Goal: Task Accomplishment & Management: Complete application form

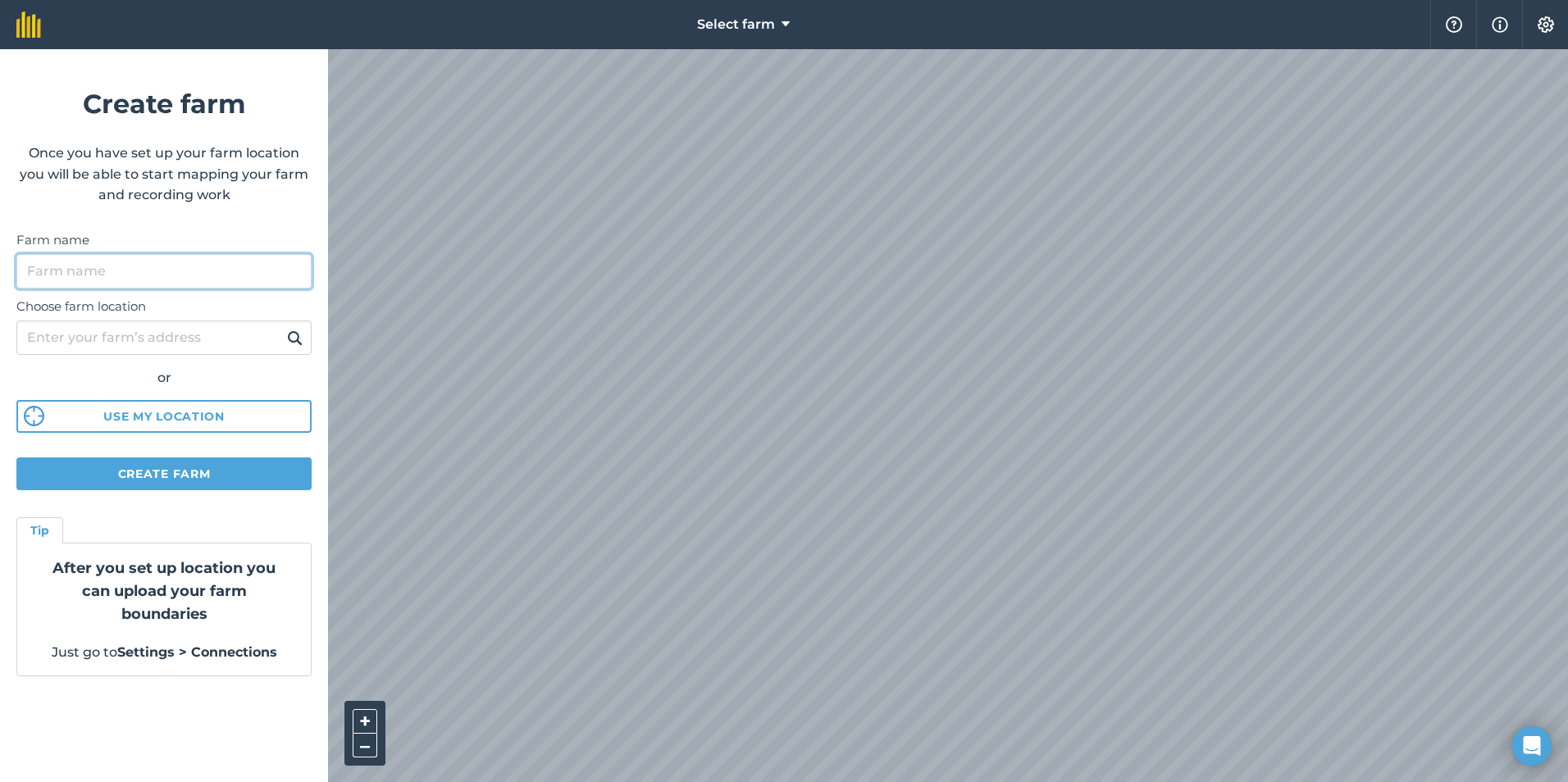
click at [228, 269] on input "Farm name" at bounding box center [164, 272] width 296 height 34
type input "w"
type input "Lackham Farm"
click at [282, 327] on button at bounding box center [295, 337] width 25 height 21
click at [192, 331] on input "Choose farm location" at bounding box center [164, 338] width 296 height 34
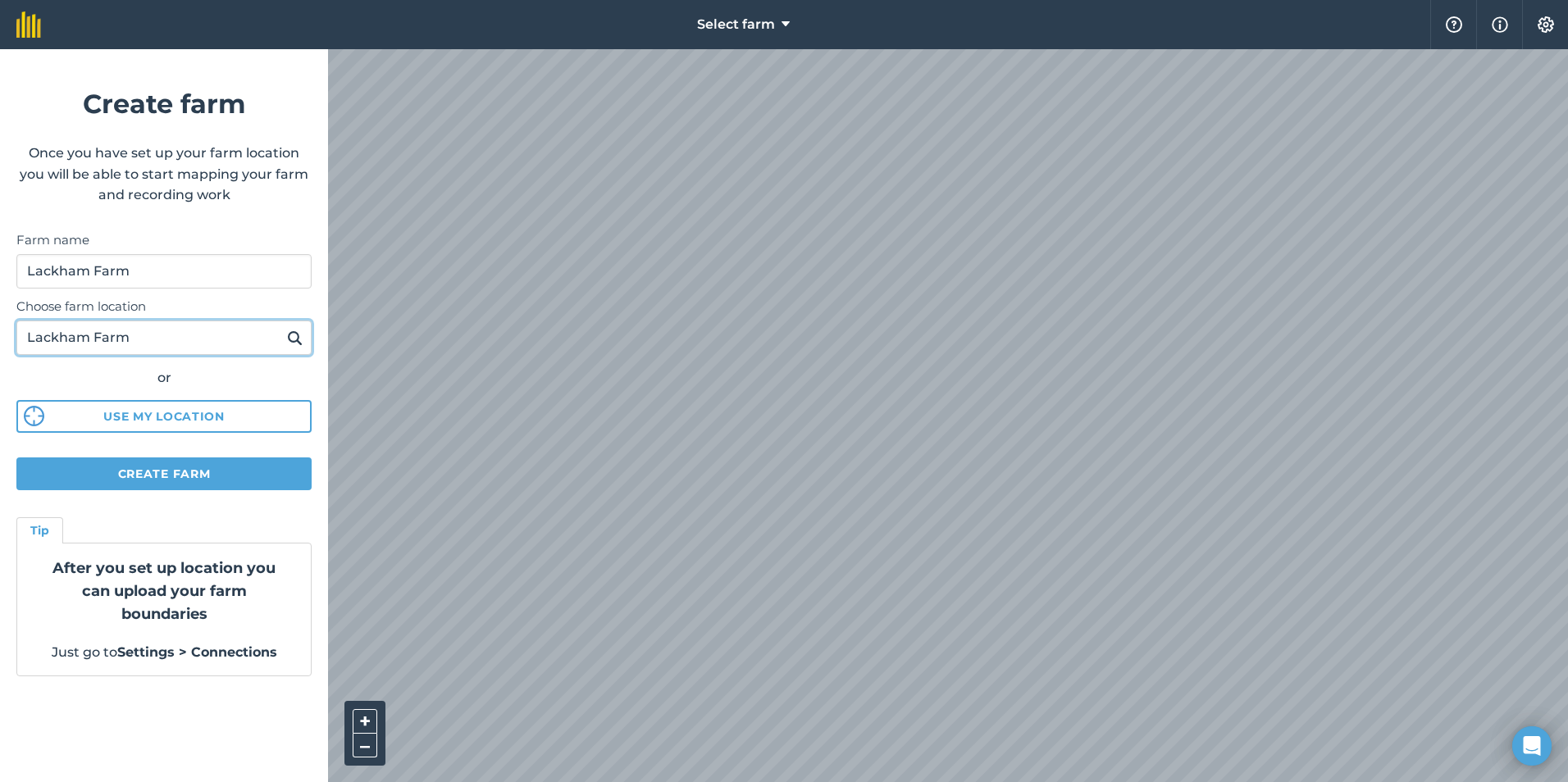
type input "Lackham Farm"
click at [296, 340] on img at bounding box center [295, 337] width 16 height 20
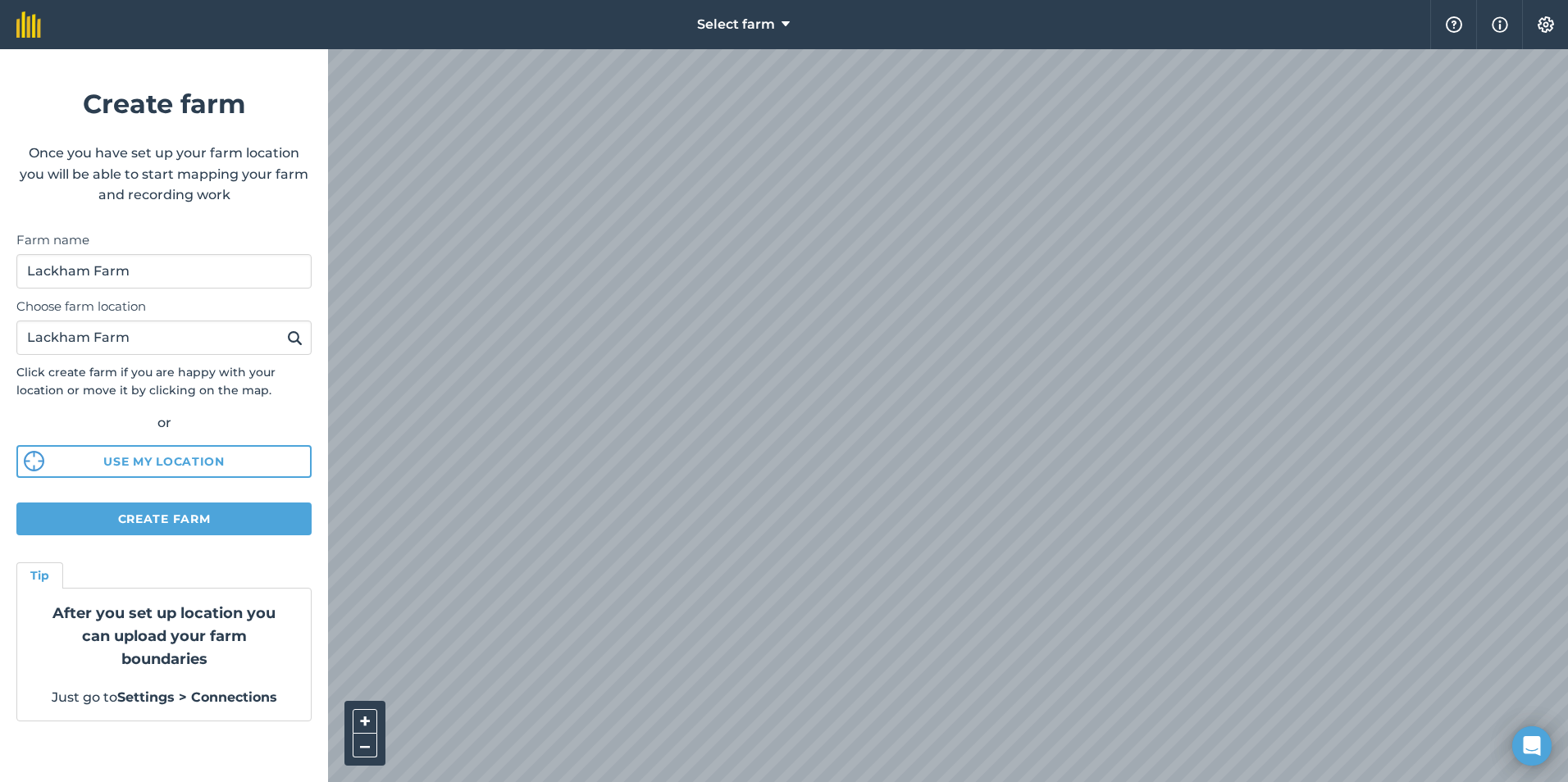
click at [63, 49] on div "Select farm Help Info Settings Create farm Once you have set up your farm locat…" at bounding box center [784, 25] width 1568 height 49
click at [224, 516] on button "Create farm" at bounding box center [164, 519] width 296 height 33
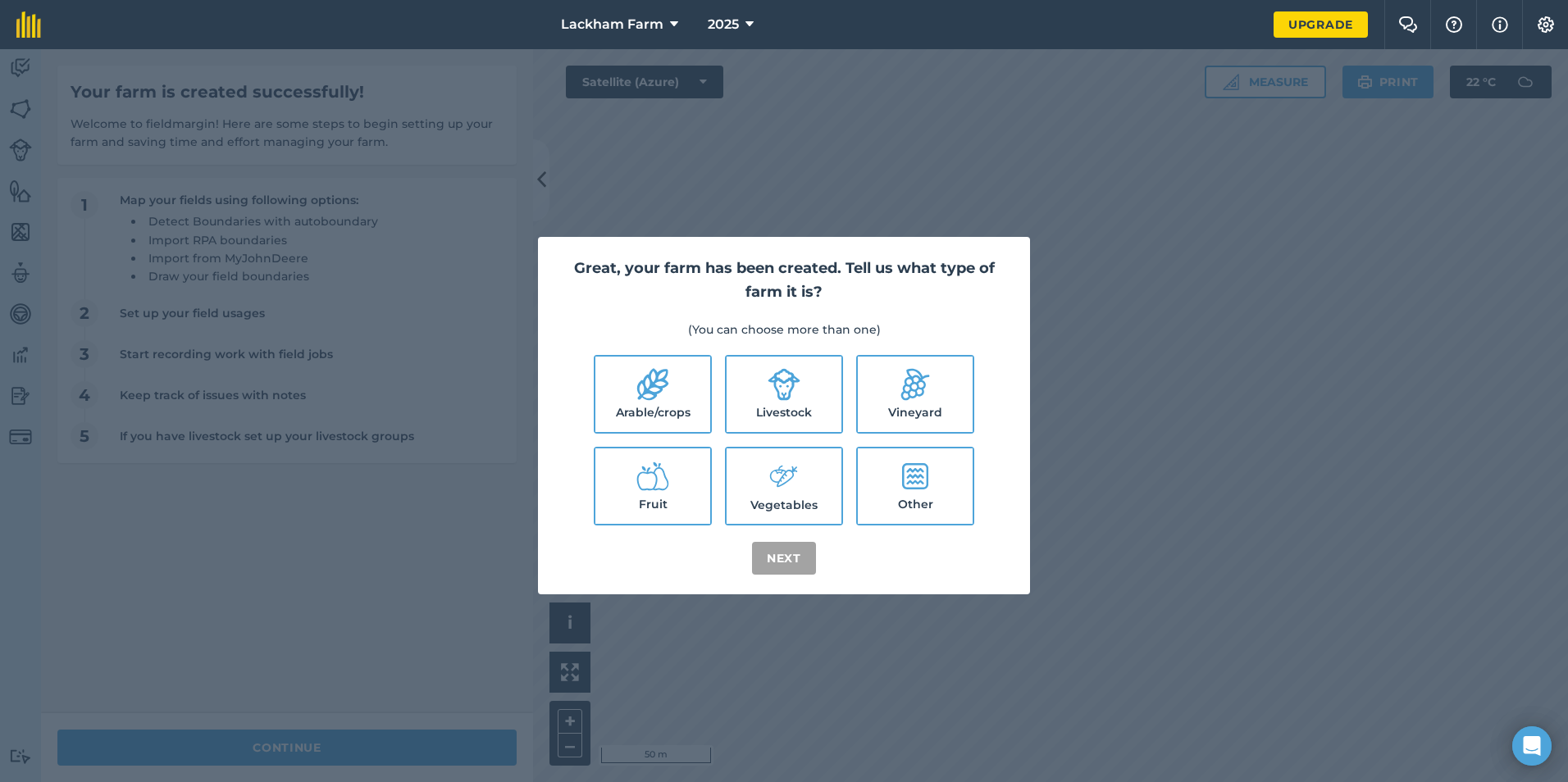
click at [799, 391] on icon at bounding box center [784, 384] width 33 height 33
checkbox input "true"
click at [640, 402] on label "Arable/crops" at bounding box center [653, 394] width 115 height 75
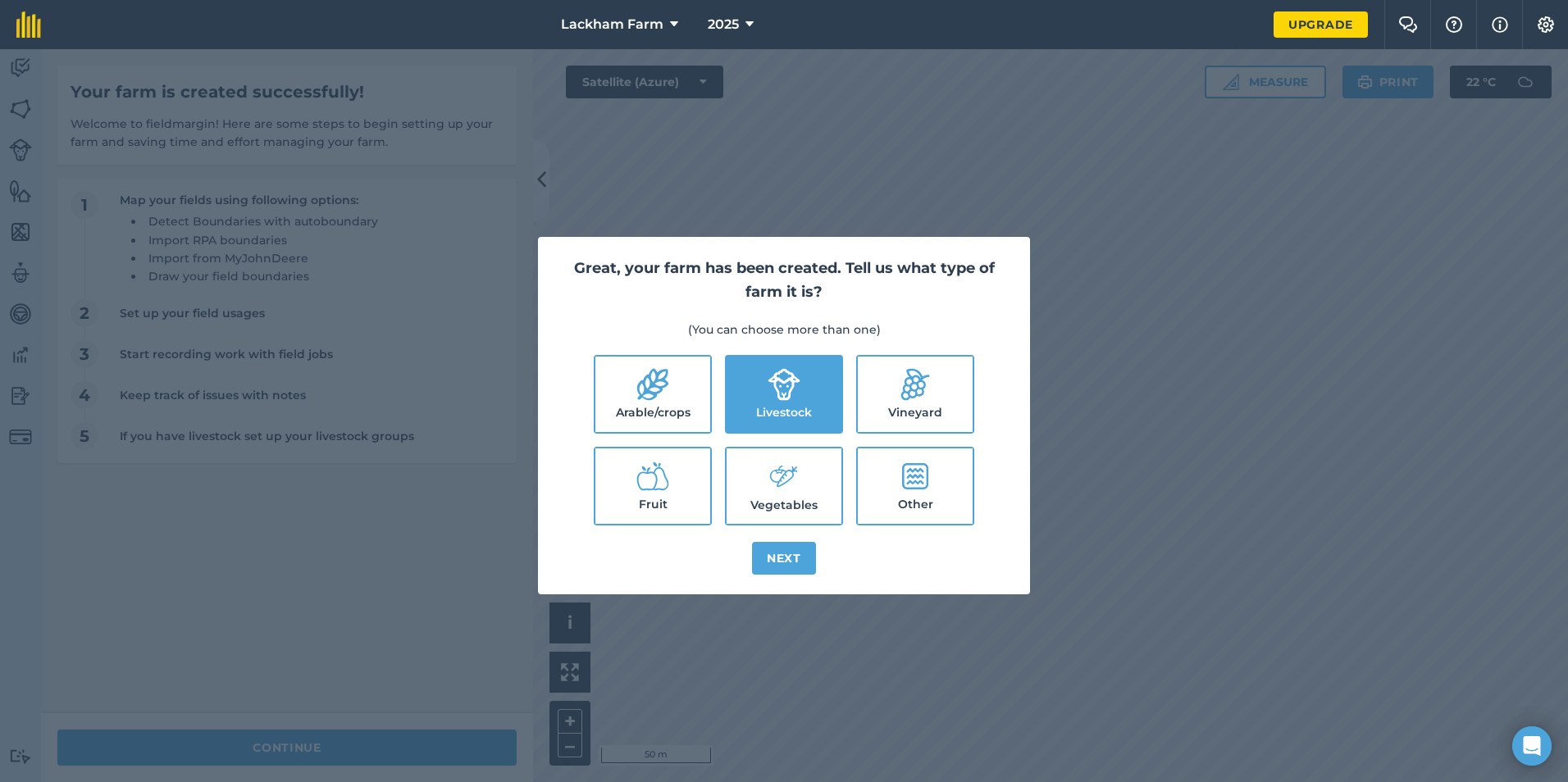
checkbox input "true"
click at [933, 487] on label "Other" at bounding box center [915, 486] width 115 height 75
checkbox input "true"
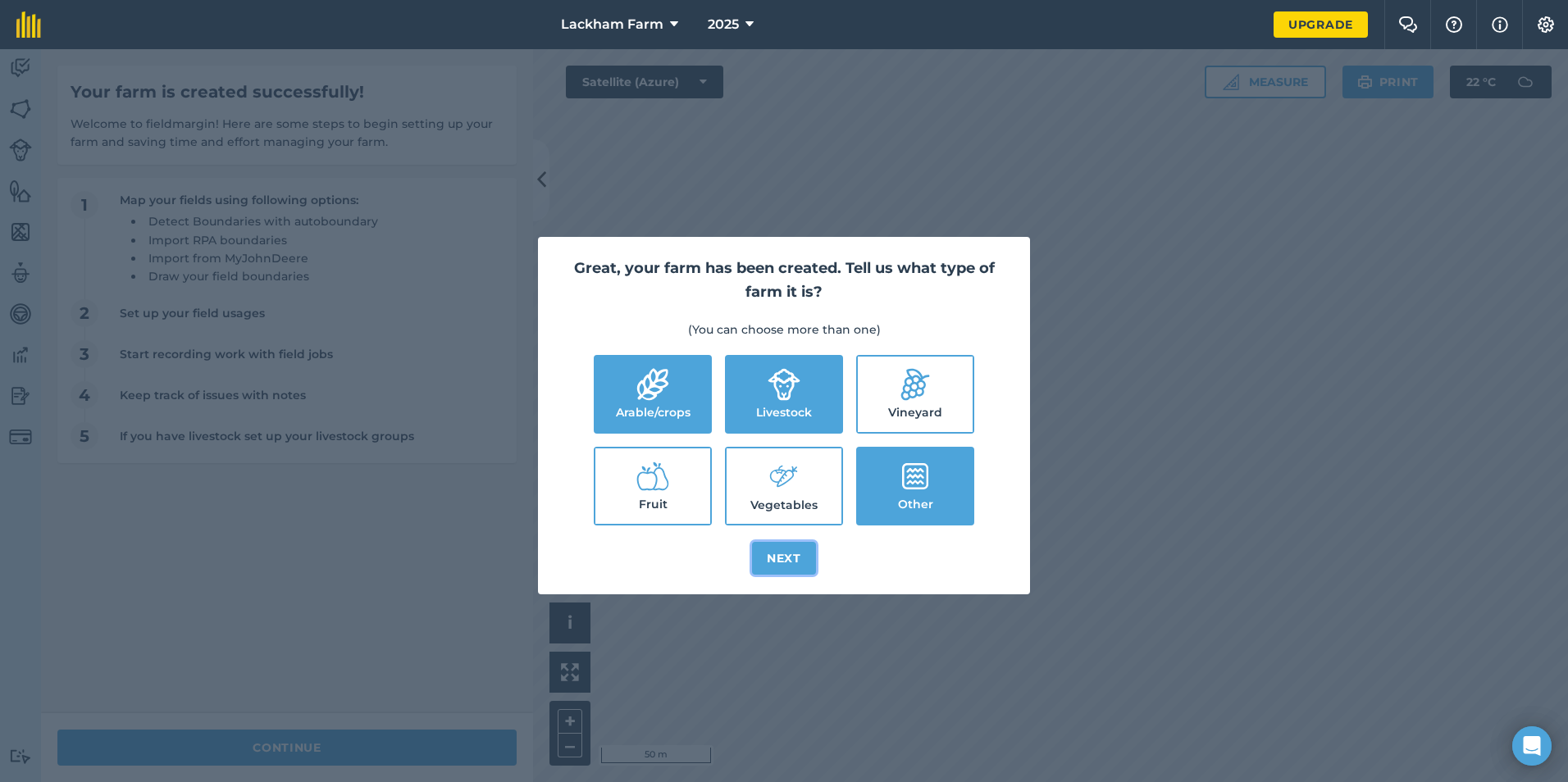
click at [769, 563] on button "Next" at bounding box center [784, 558] width 64 height 33
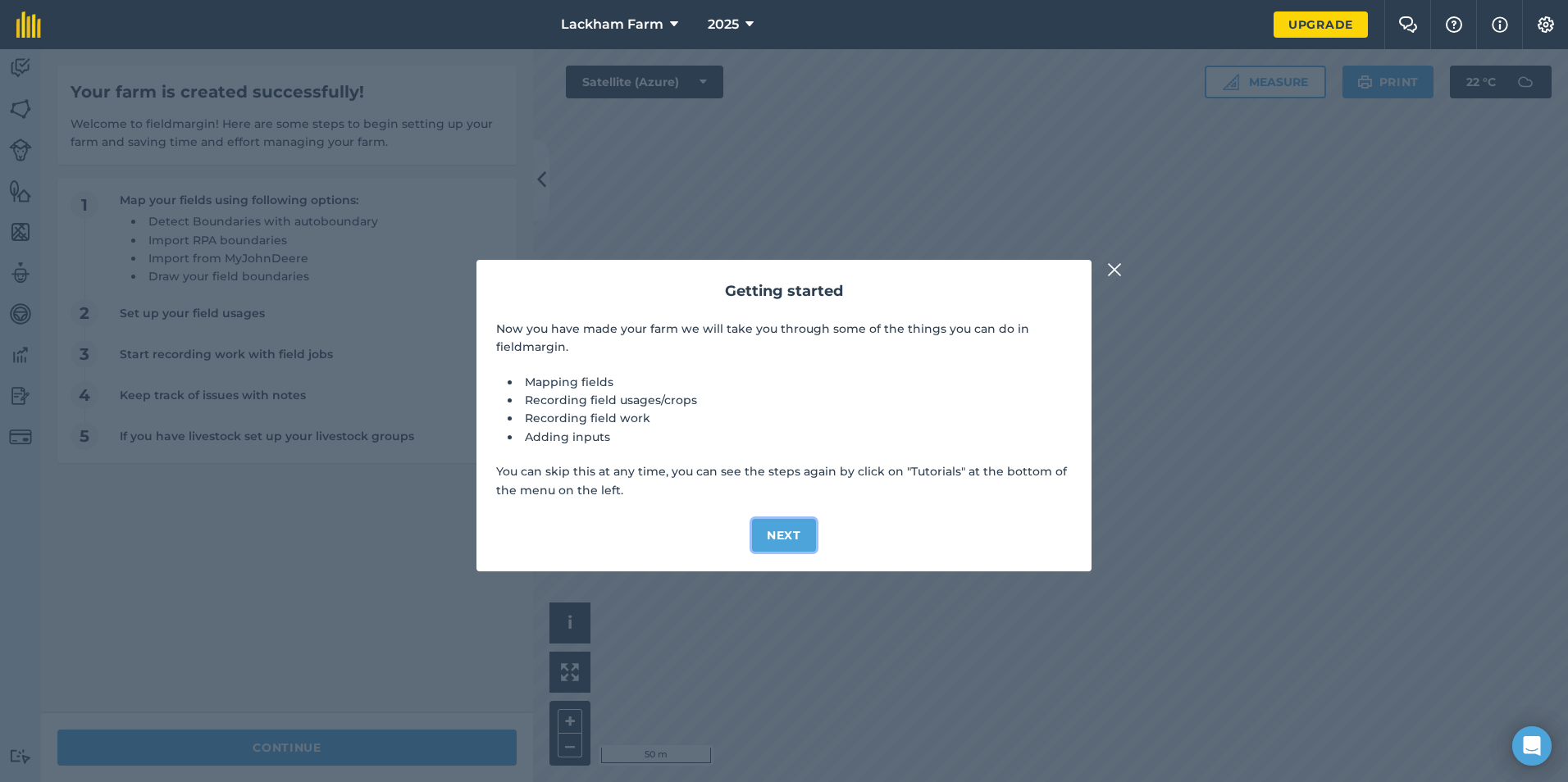
click at [786, 537] on button "Next" at bounding box center [784, 535] width 64 height 33
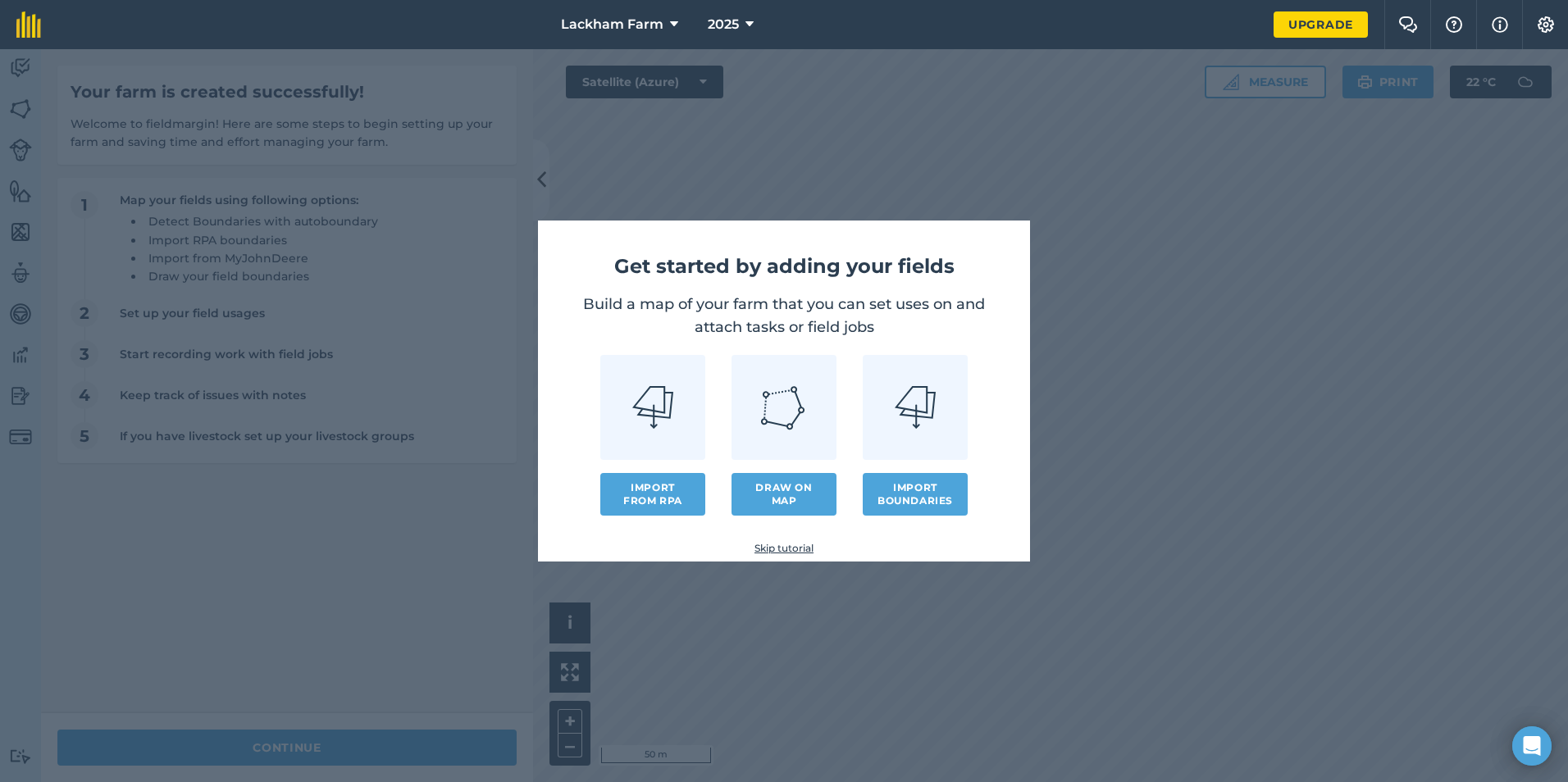
click at [791, 548] on link "Skip tutorial" at bounding box center [783, 548] width 439 height 13
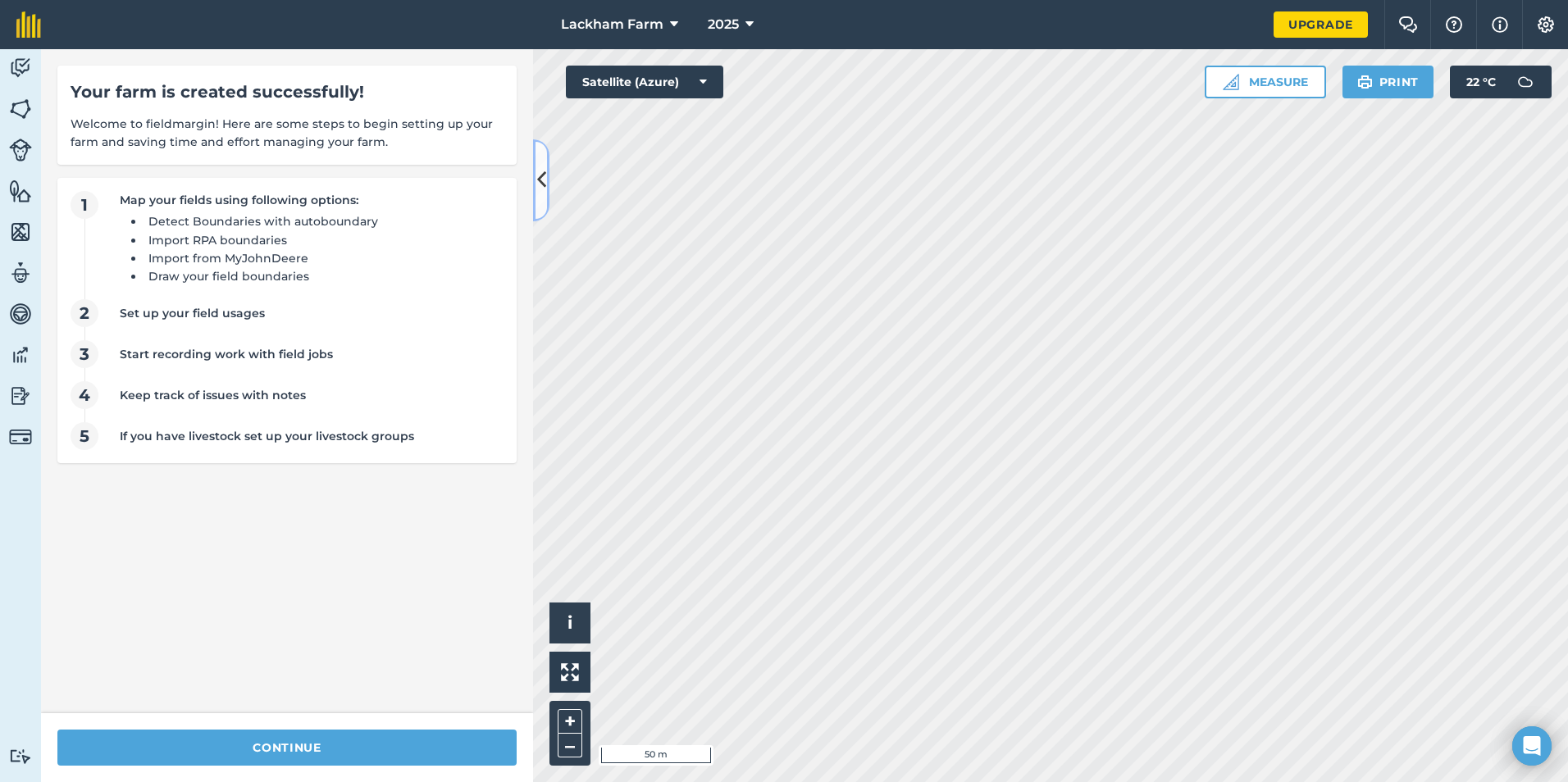
click at [539, 161] on button at bounding box center [541, 181] width 16 height 82
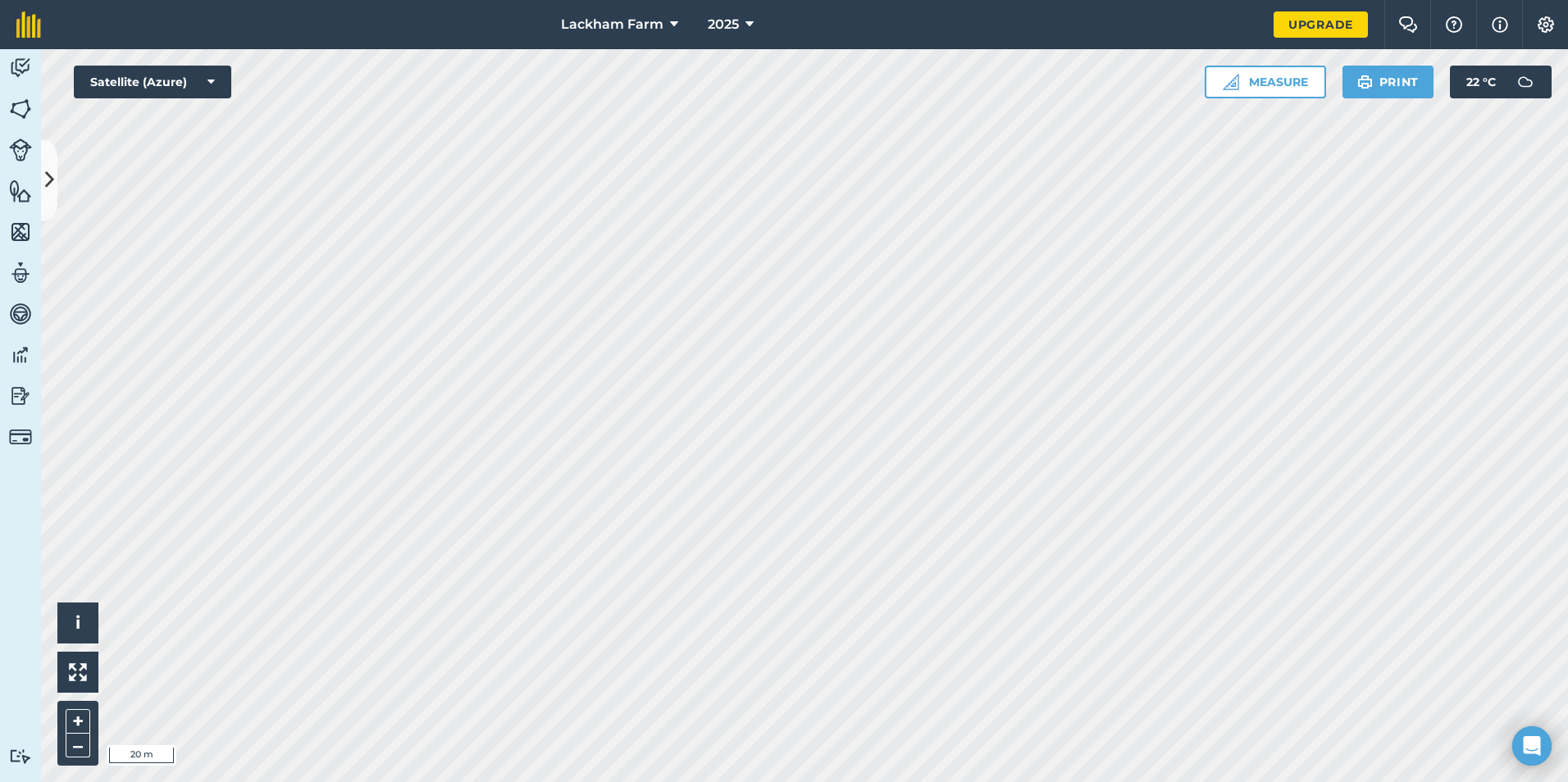
click at [1215, 28] on div "Lackham Farm 2025 Upgrade Farm Chat Help Info Settings Map printing is not avai…" at bounding box center [784, 391] width 1568 height 782
click at [48, 176] on icon at bounding box center [49, 180] width 9 height 29
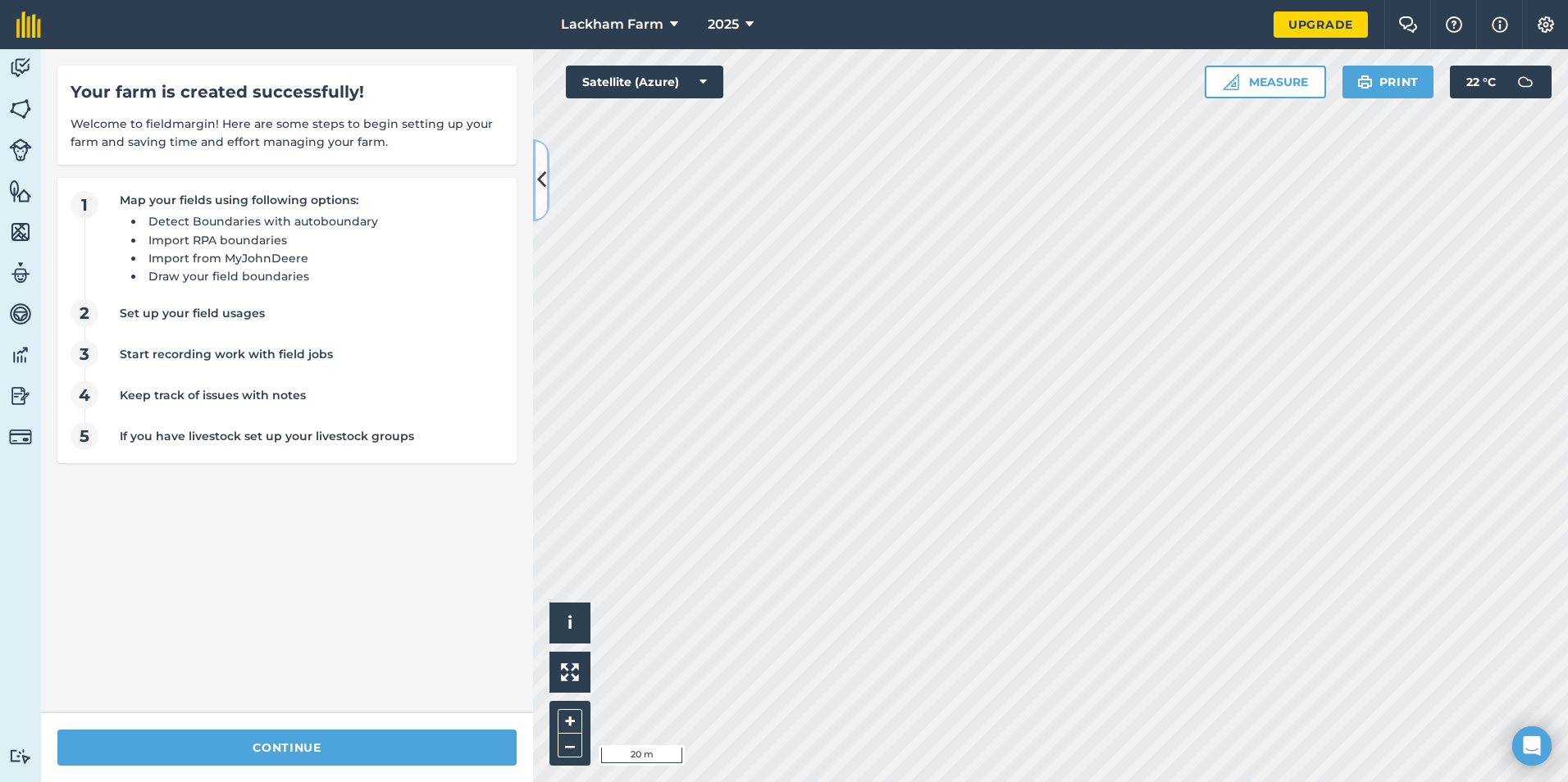
click at [538, 162] on button at bounding box center [541, 181] width 16 height 82
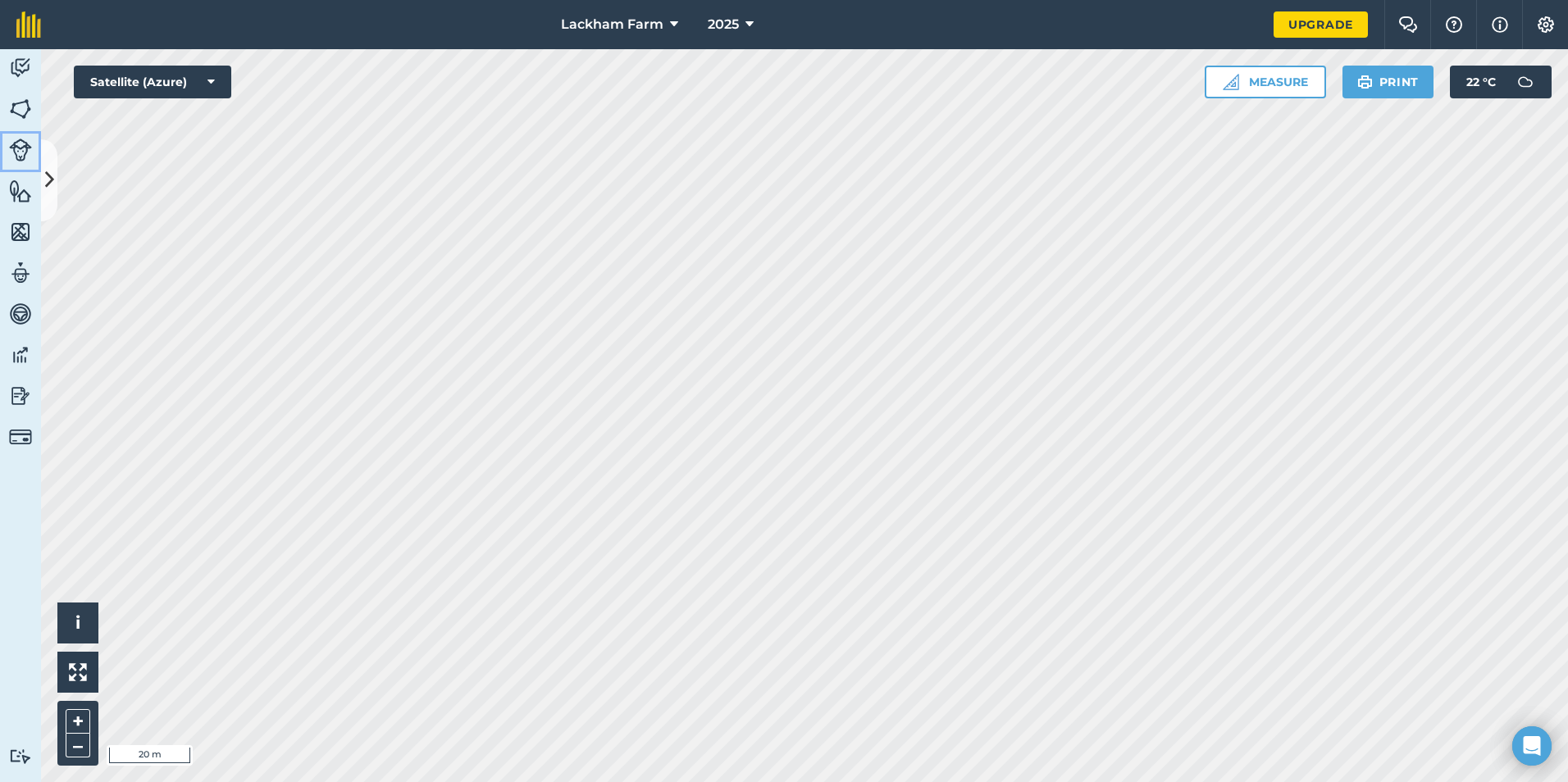
click at [23, 149] on img at bounding box center [21, 150] width 23 height 23
click at [19, 171] on link "Livestock" at bounding box center [21, 152] width 41 height 41
click at [22, 145] on img at bounding box center [21, 150] width 23 height 23
click at [48, 182] on icon at bounding box center [49, 180] width 9 height 29
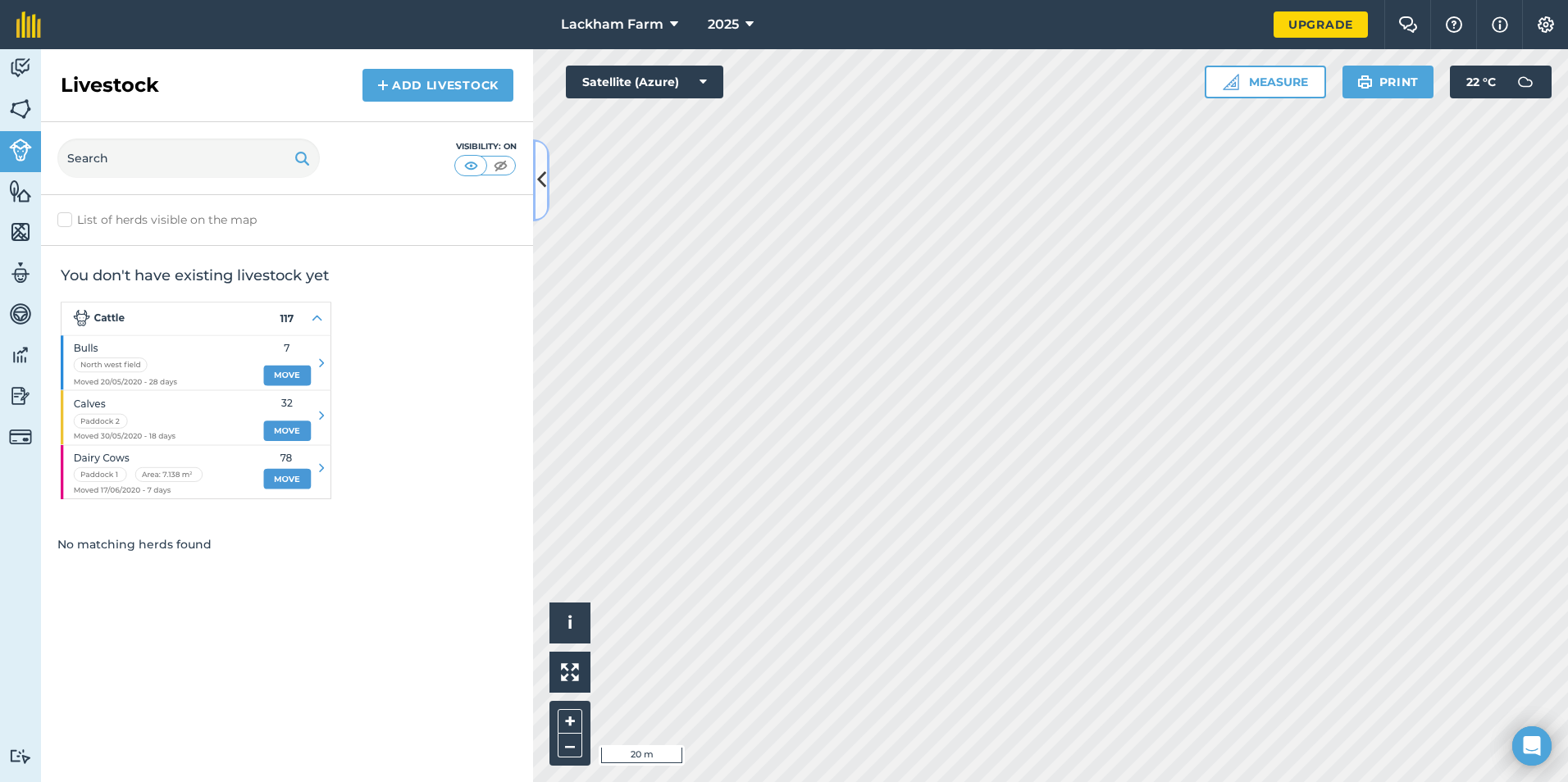
click at [542, 176] on icon at bounding box center [541, 180] width 9 height 29
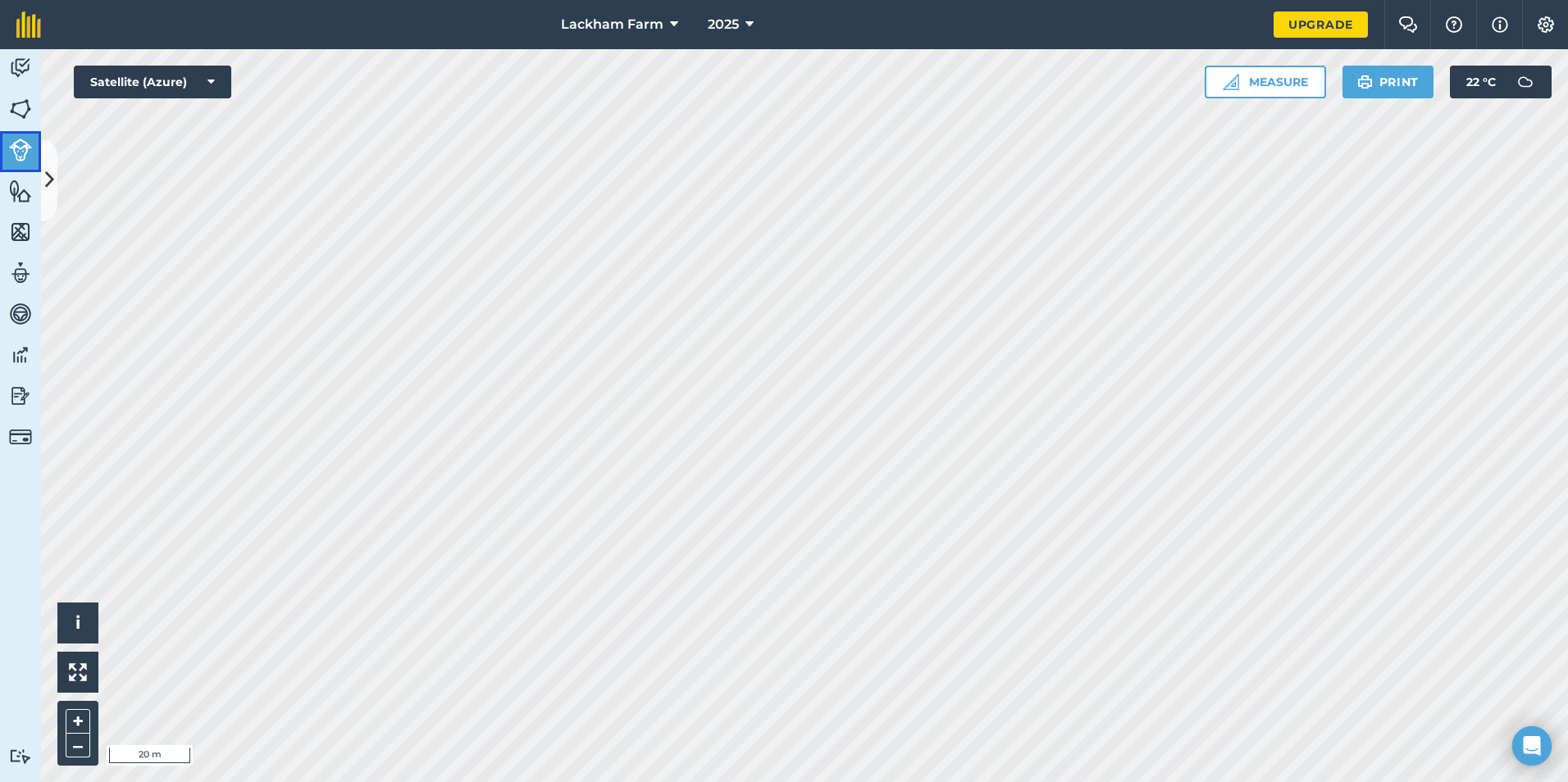
click at [7, 149] on link "Livestock" at bounding box center [21, 152] width 41 height 41
click at [20, 115] on img at bounding box center [21, 109] width 23 height 25
click at [18, 153] on img at bounding box center [21, 150] width 23 height 23
click at [39, 67] on link "Activity" at bounding box center [21, 70] width 41 height 41
click at [22, 217] on link "Maps" at bounding box center [21, 234] width 41 height 41
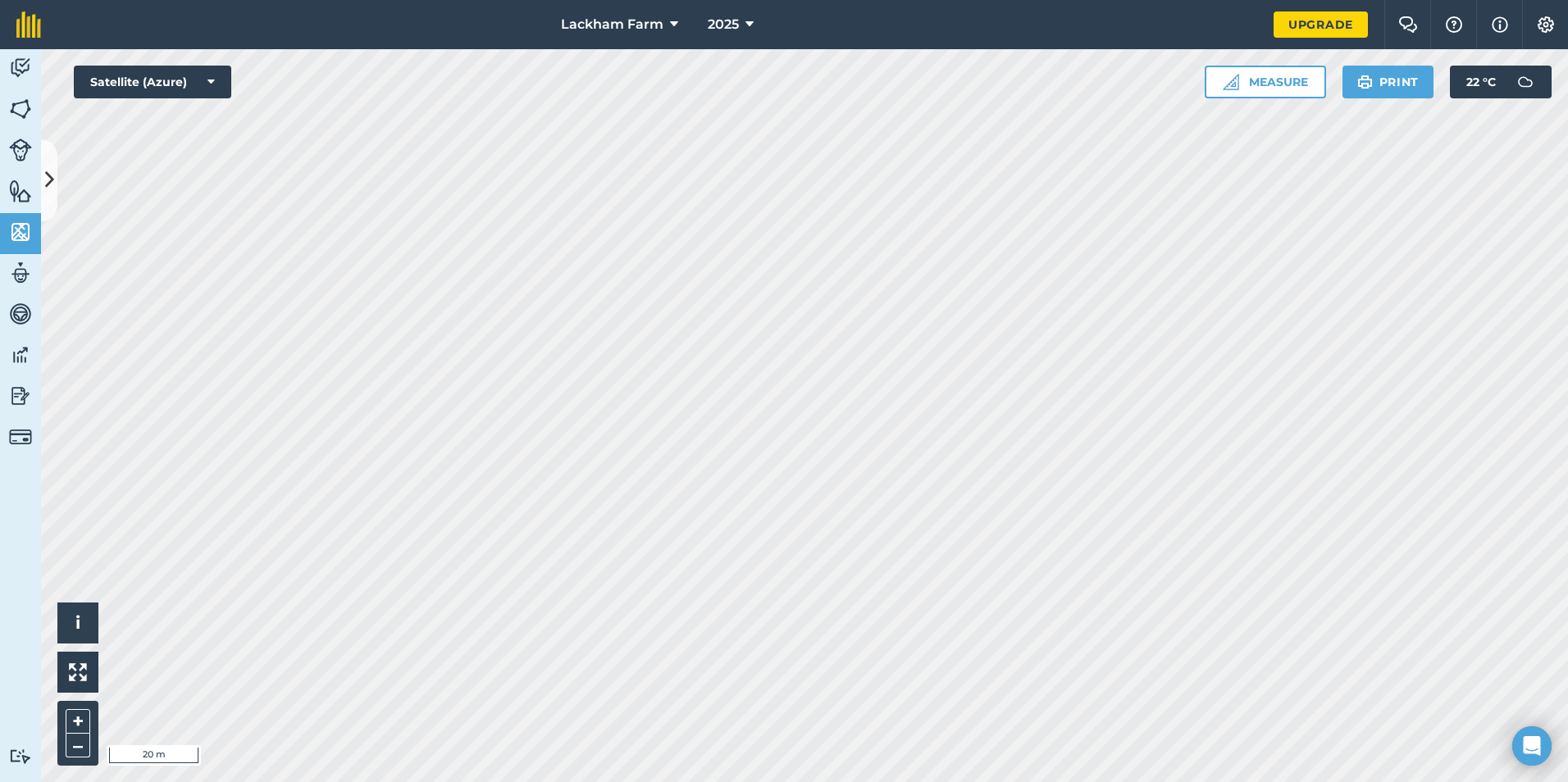
click at [959, 781] on html "Lackham Farm 2025 Upgrade Farm Chat Help Info Settings Map printing is not avai…" at bounding box center [784, 391] width 1568 height 782
click at [1330, 0] on html "Lackham Farm 2025 Upgrade Farm Chat Help Info Settings Map printing is not avai…" at bounding box center [784, 391] width 1568 height 782
click at [1328, 45] on div "Lackham Farm 2025 Upgrade Farm Chat Help Info Settings Map printing is not avai…" at bounding box center [784, 391] width 1568 height 782
click at [190, 79] on button "Satellite (Azure)" at bounding box center [153, 82] width 158 height 33
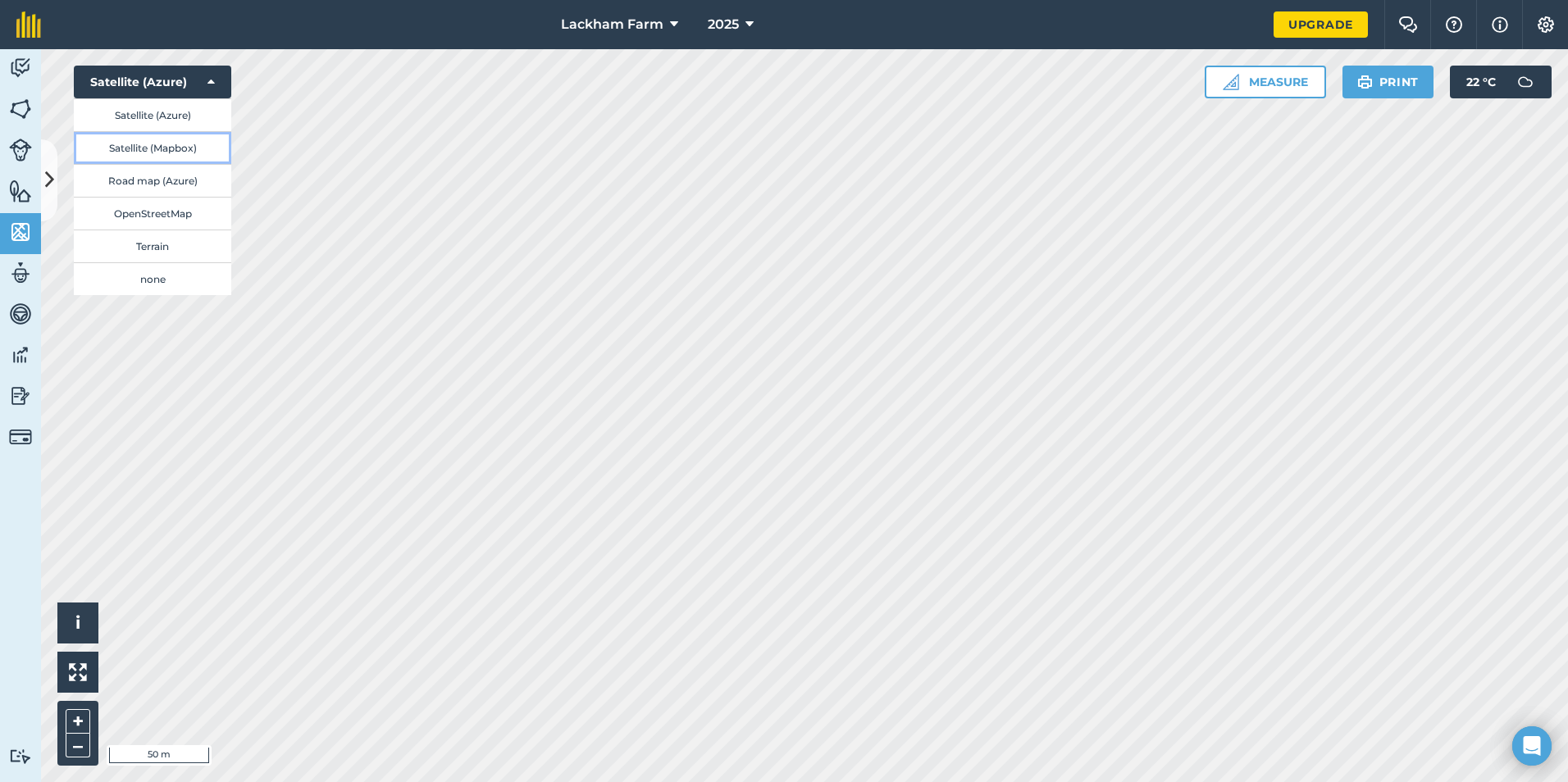
click at [195, 150] on button "Satellite (Mapbox)" at bounding box center [153, 148] width 158 height 33
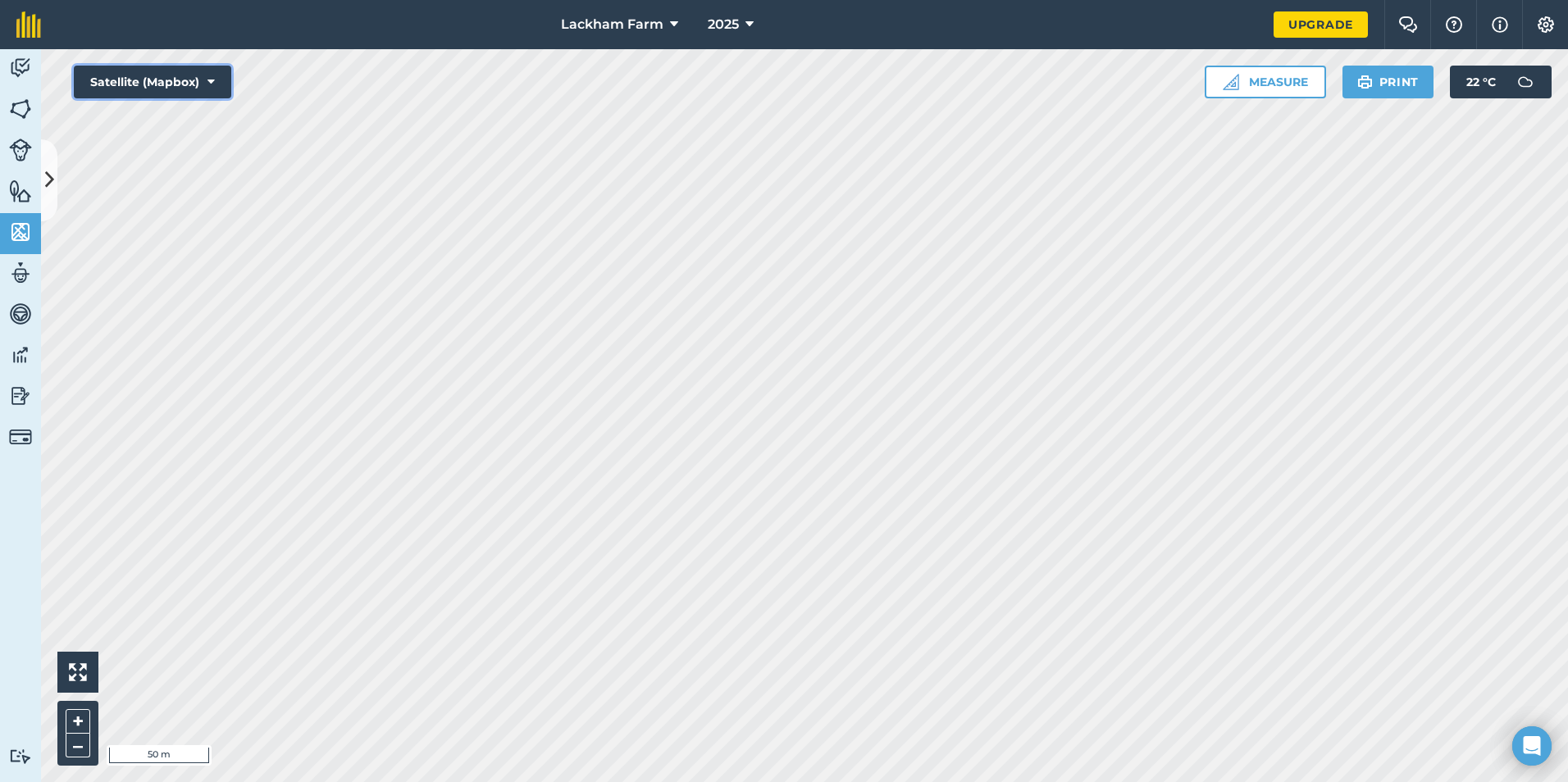
click at [215, 86] on button "Satellite (Mapbox)" at bounding box center [153, 82] width 158 height 33
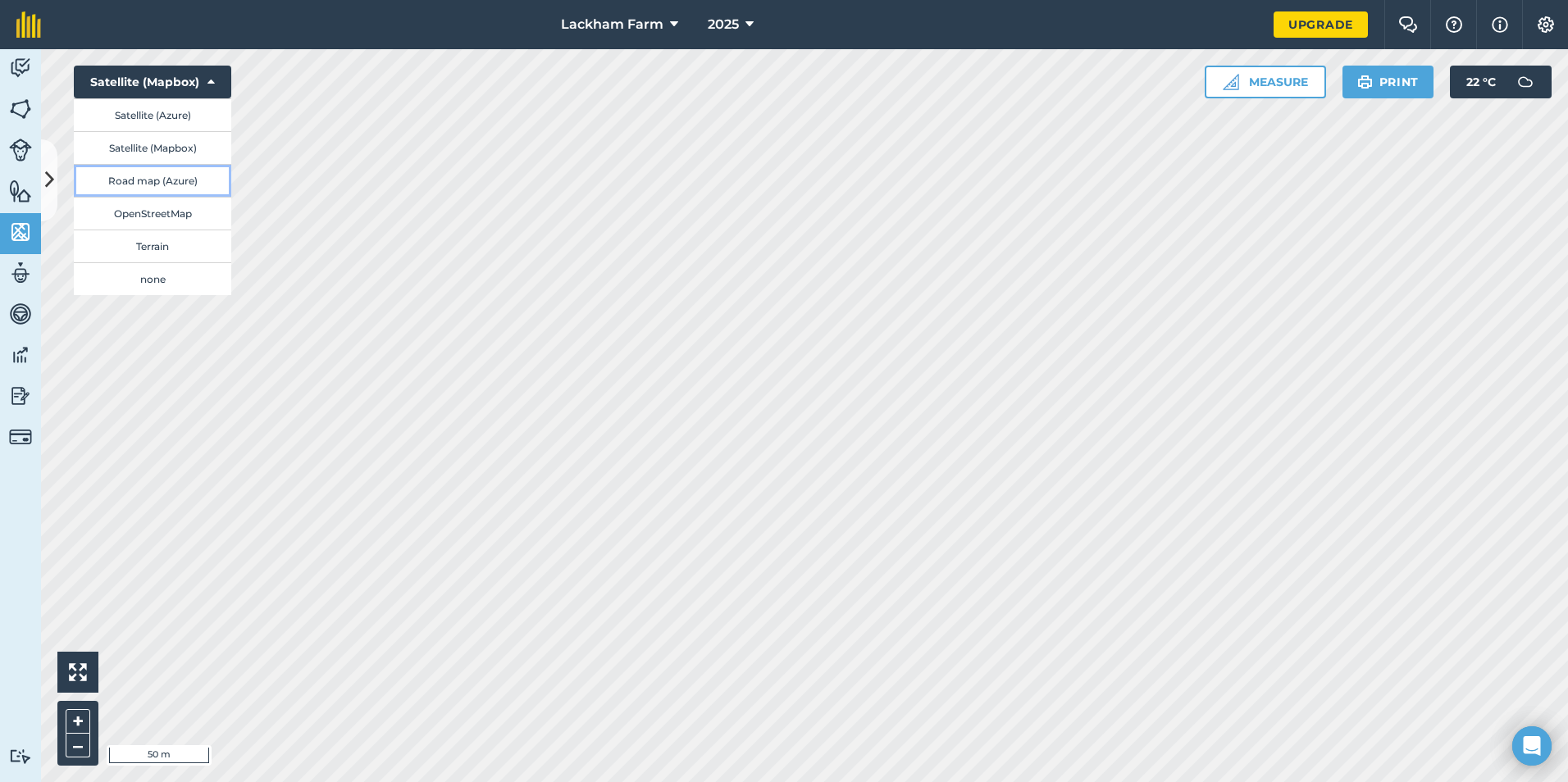
click at [186, 181] on button "Road map (Azure)" at bounding box center [153, 181] width 158 height 33
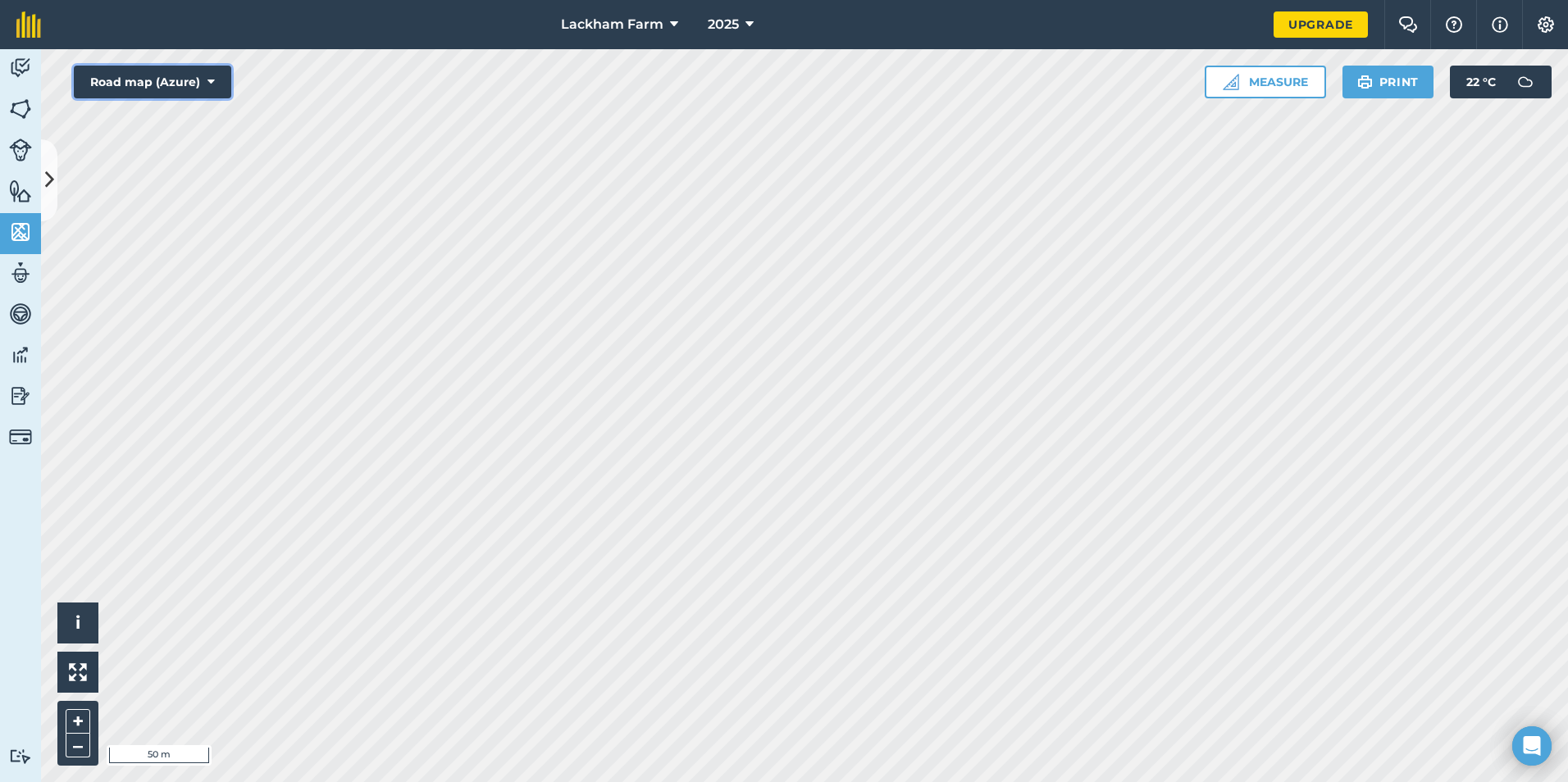
click at [183, 85] on button "Road map (Azure)" at bounding box center [153, 82] width 158 height 33
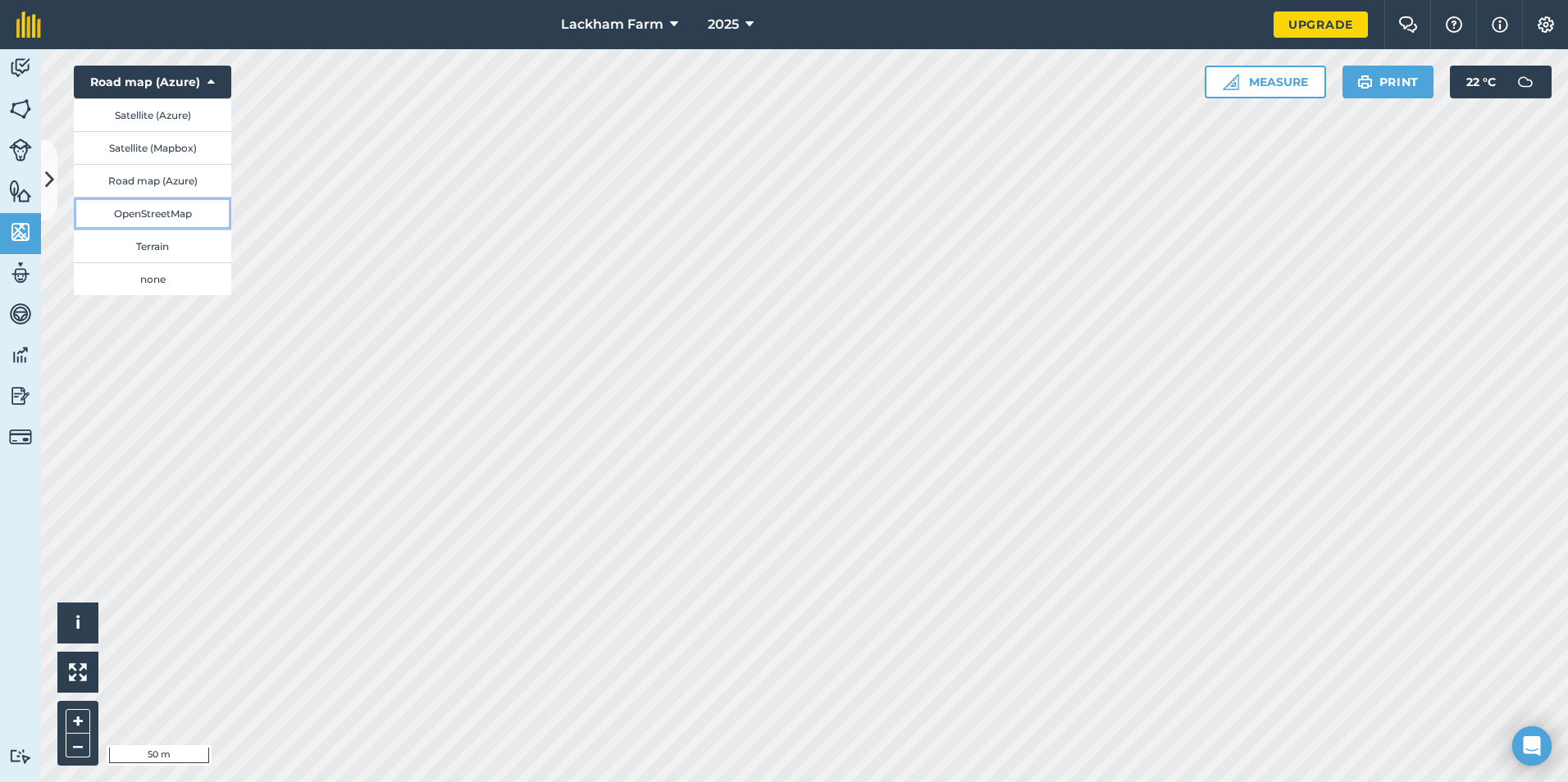
click at [187, 216] on button "OpenStreetMap" at bounding box center [153, 213] width 158 height 33
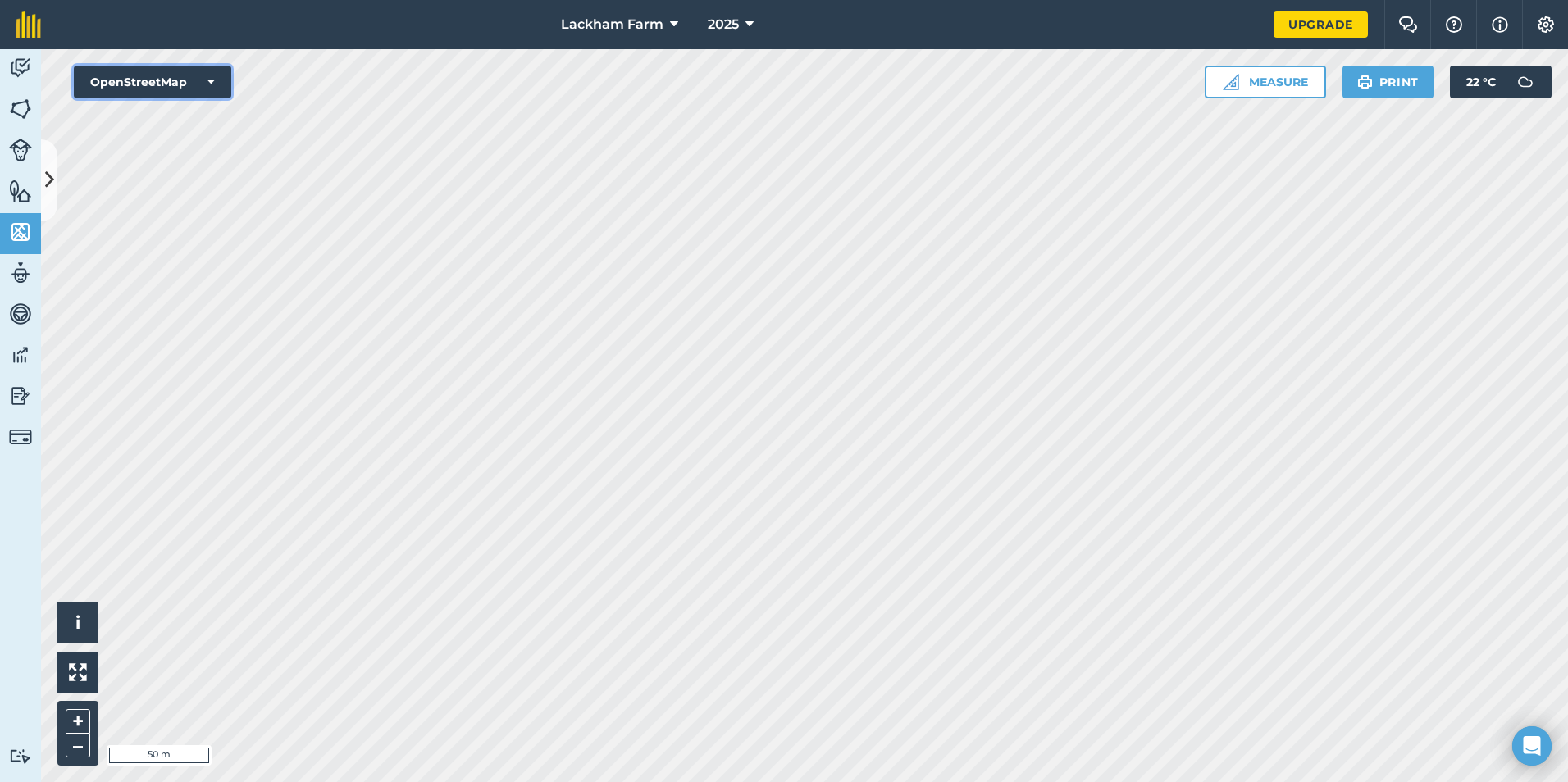
click at [188, 85] on button "OpenStreetMap" at bounding box center [153, 82] width 158 height 33
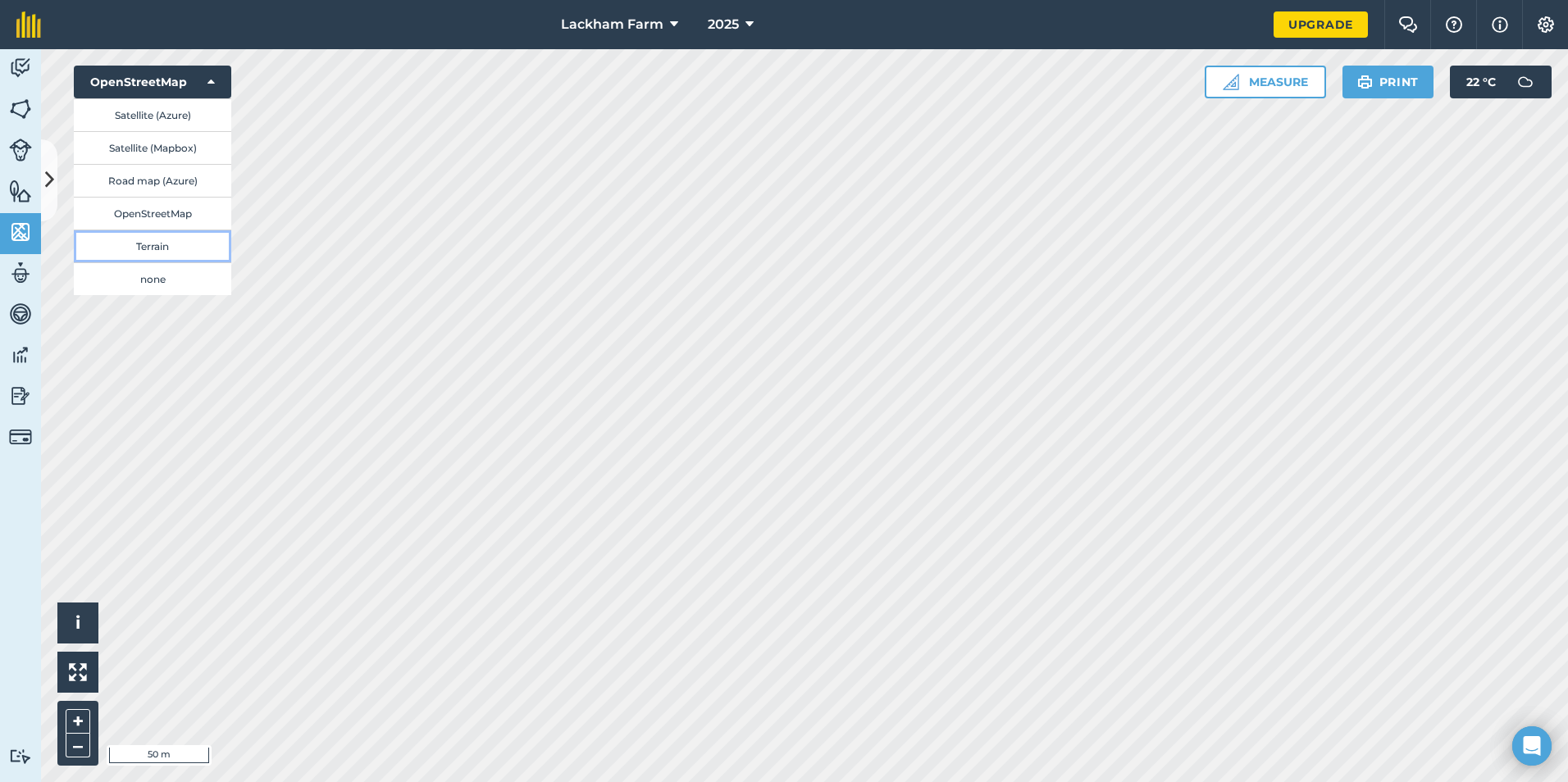
click at [178, 247] on button "Terrain" at bounding box center [153, 246] width 158 height 33
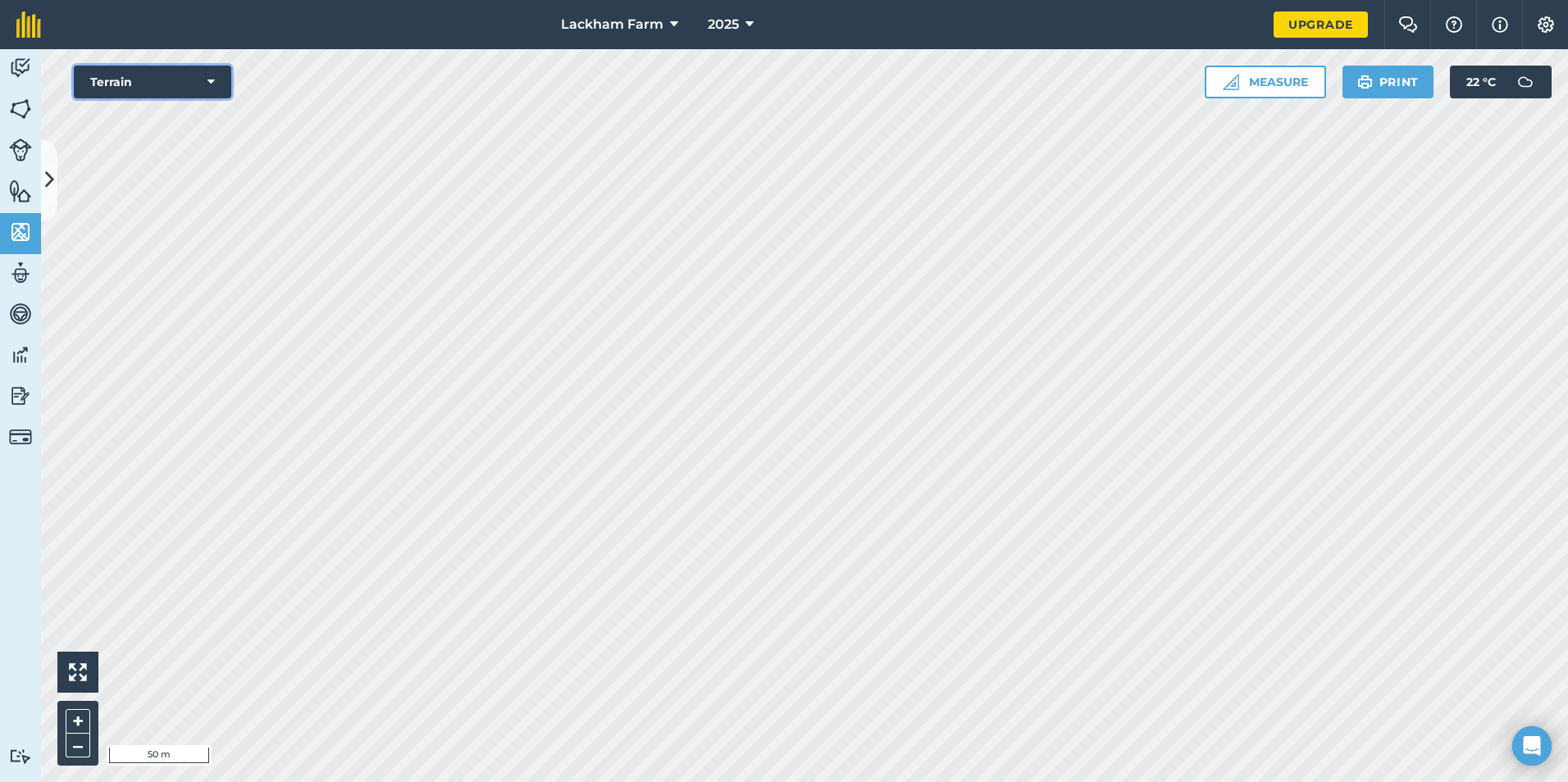
click at [190, 82] on button "Terrain" at bounding box center [153, 82] width 158 height 33
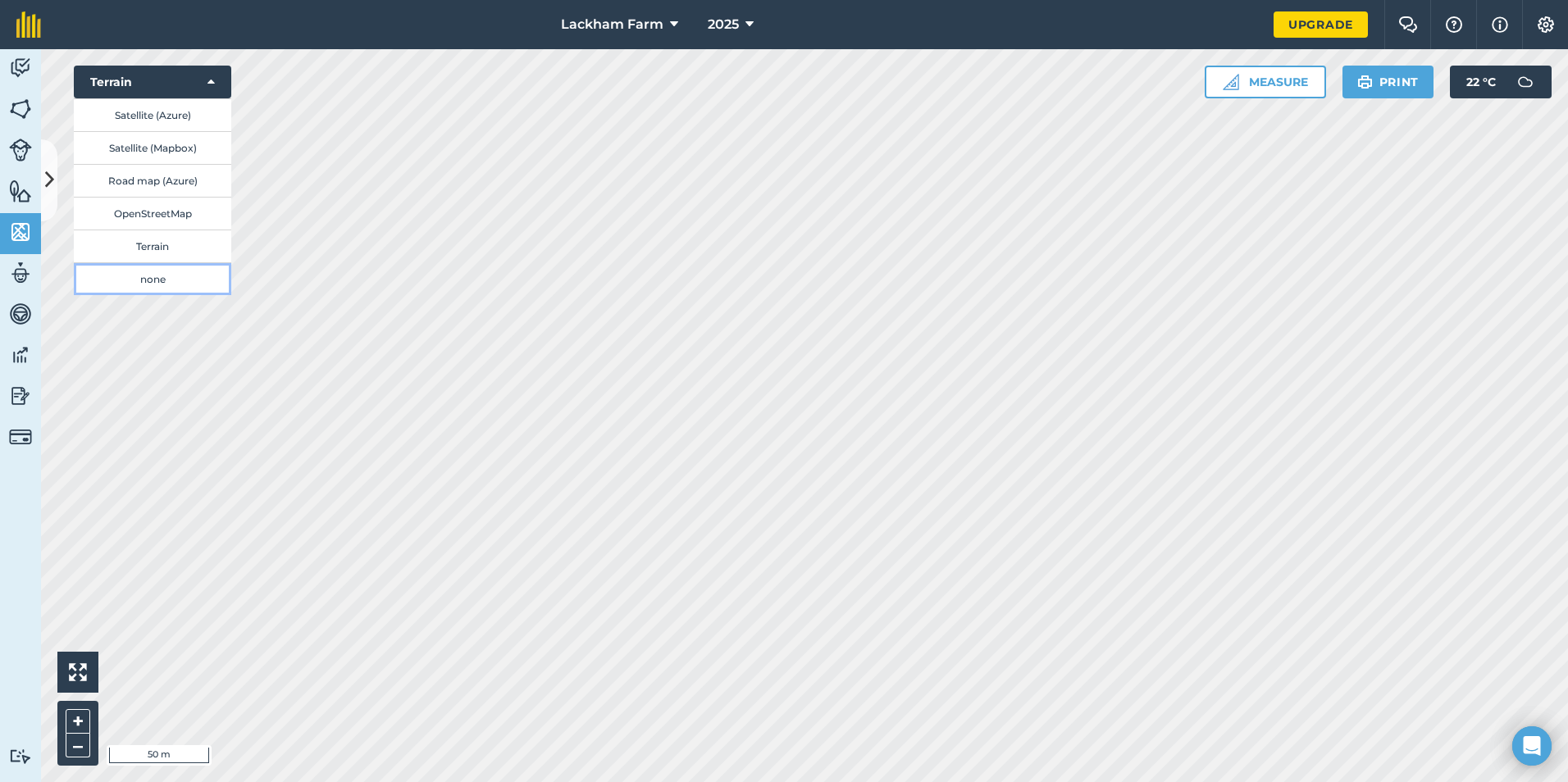
click at [184, 277] on button "none" at bounding box center [153, 279] width 158 height 33
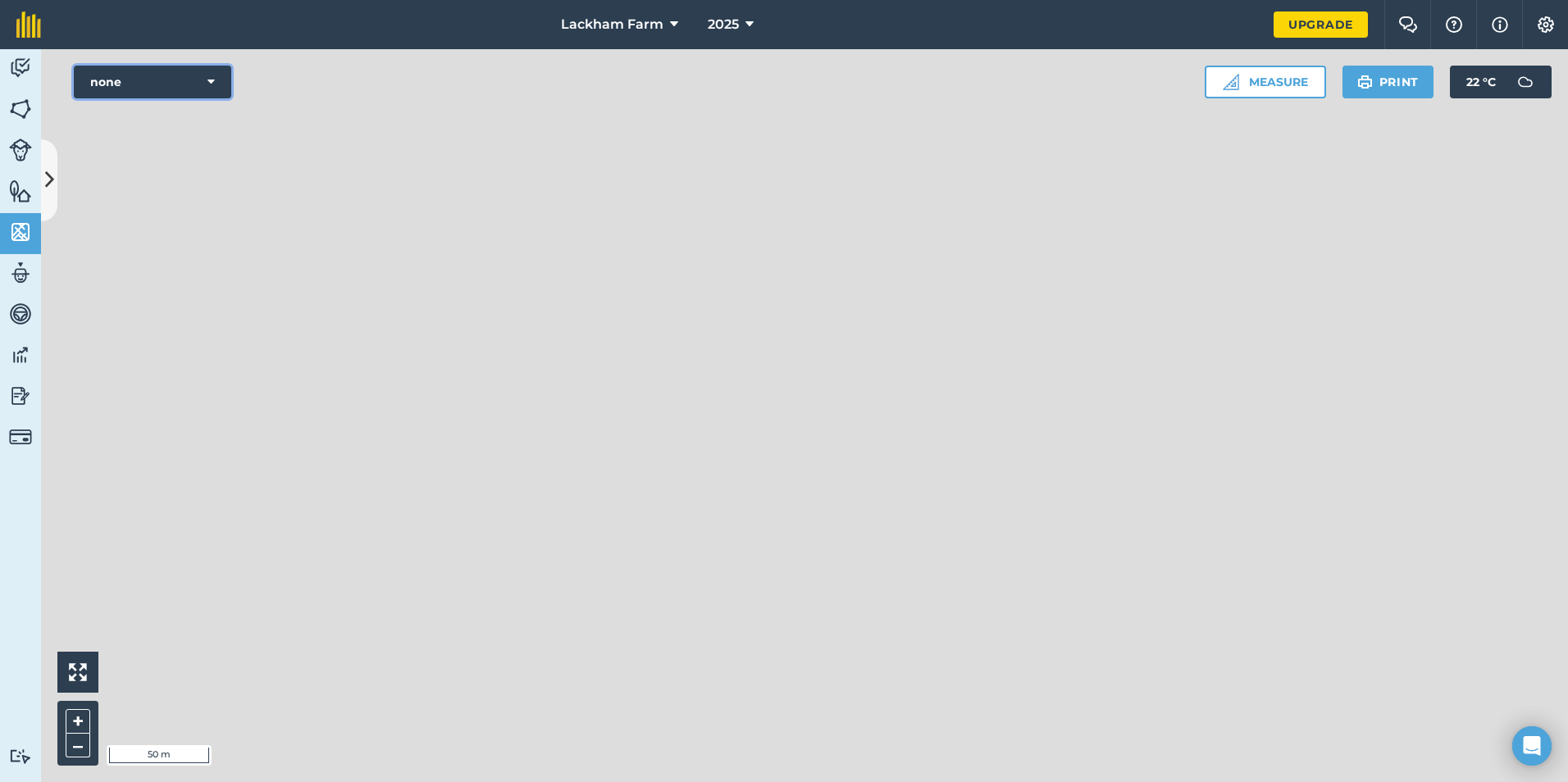
click at [190, 79] on button "none" at bounding box center [153, 82] width 158 height 33
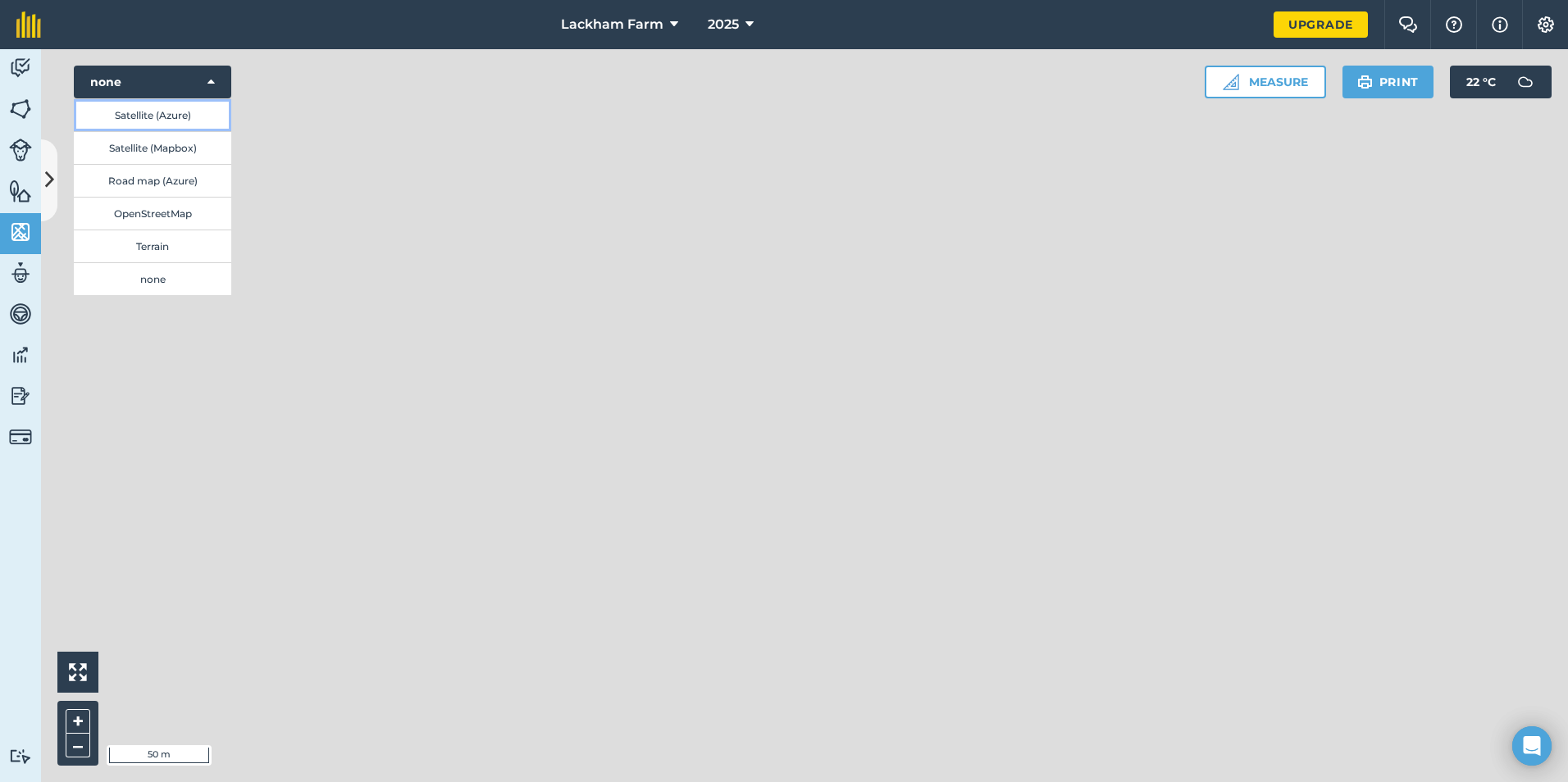
click at [177, 114] on button "Satellite (Azure)" at bounding box center [153, 115] width 158 height 33
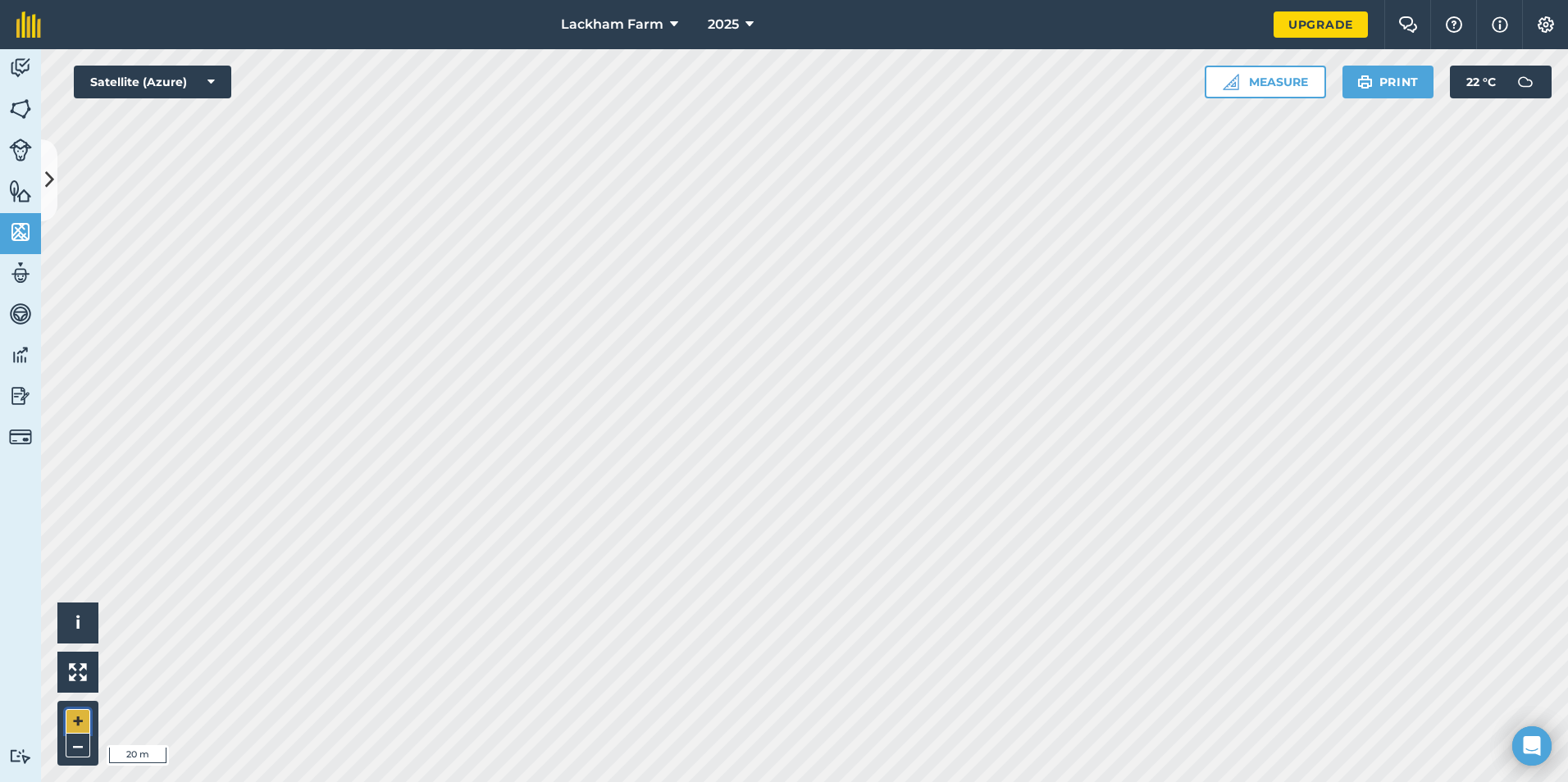
click at [77, 720] on button "+" at bounding box center [78, 721] width 25 height 25
drag, startPoint x: 73, startPoint y: 748, endPoint x: 78, endPoint y: 739, distance: 10.3
click at [73, 747] on button "–" at bounding box center [78, 745] width 25 height 24
click at [131, 89] on button "Satellite (Azure)" at bounding box center [153, 82] width 158 height 33
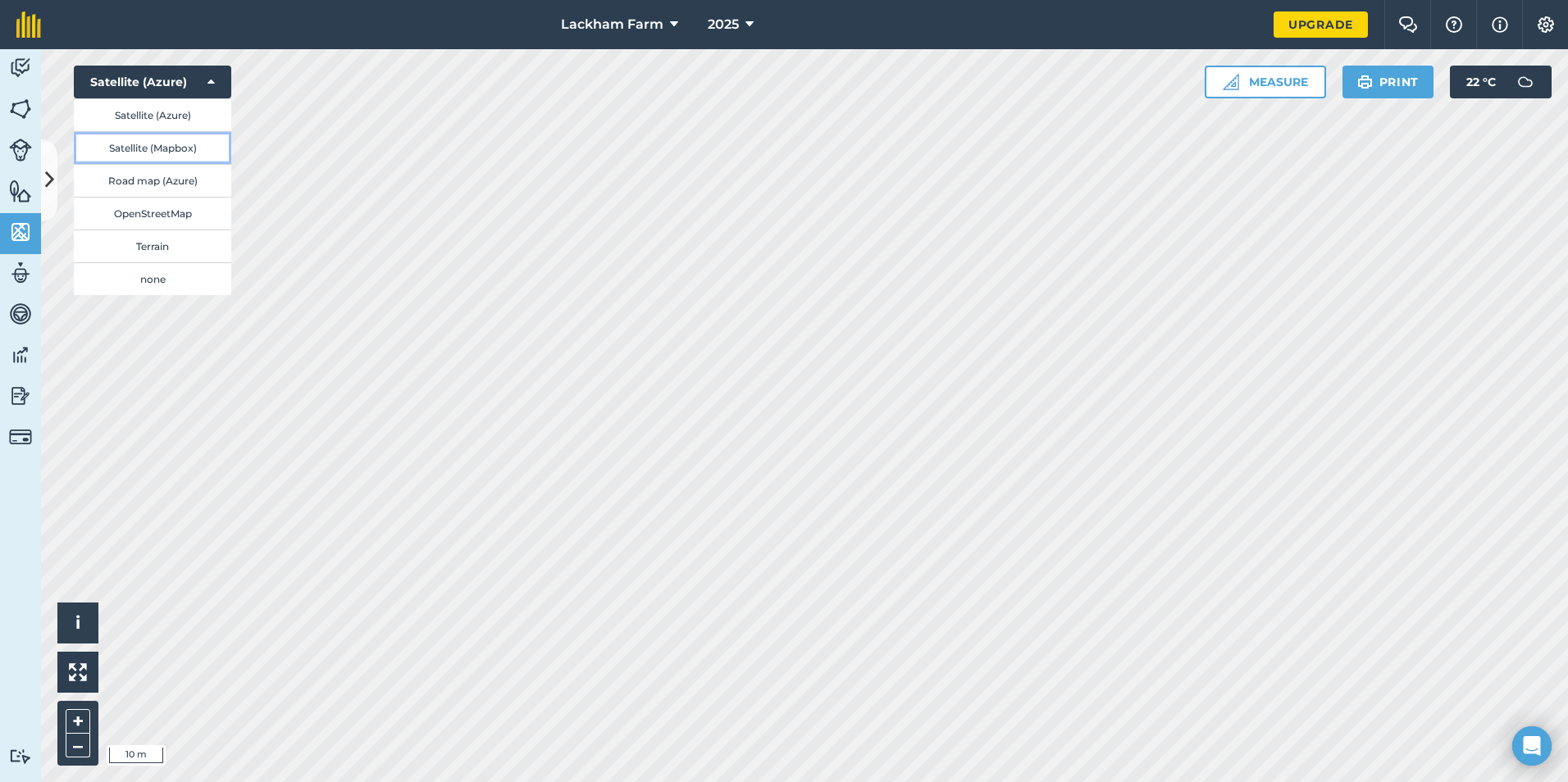
click at [152, 144] on button "Satellite (Mapbox)" at bounding box center [153, 148] width 158 height 33
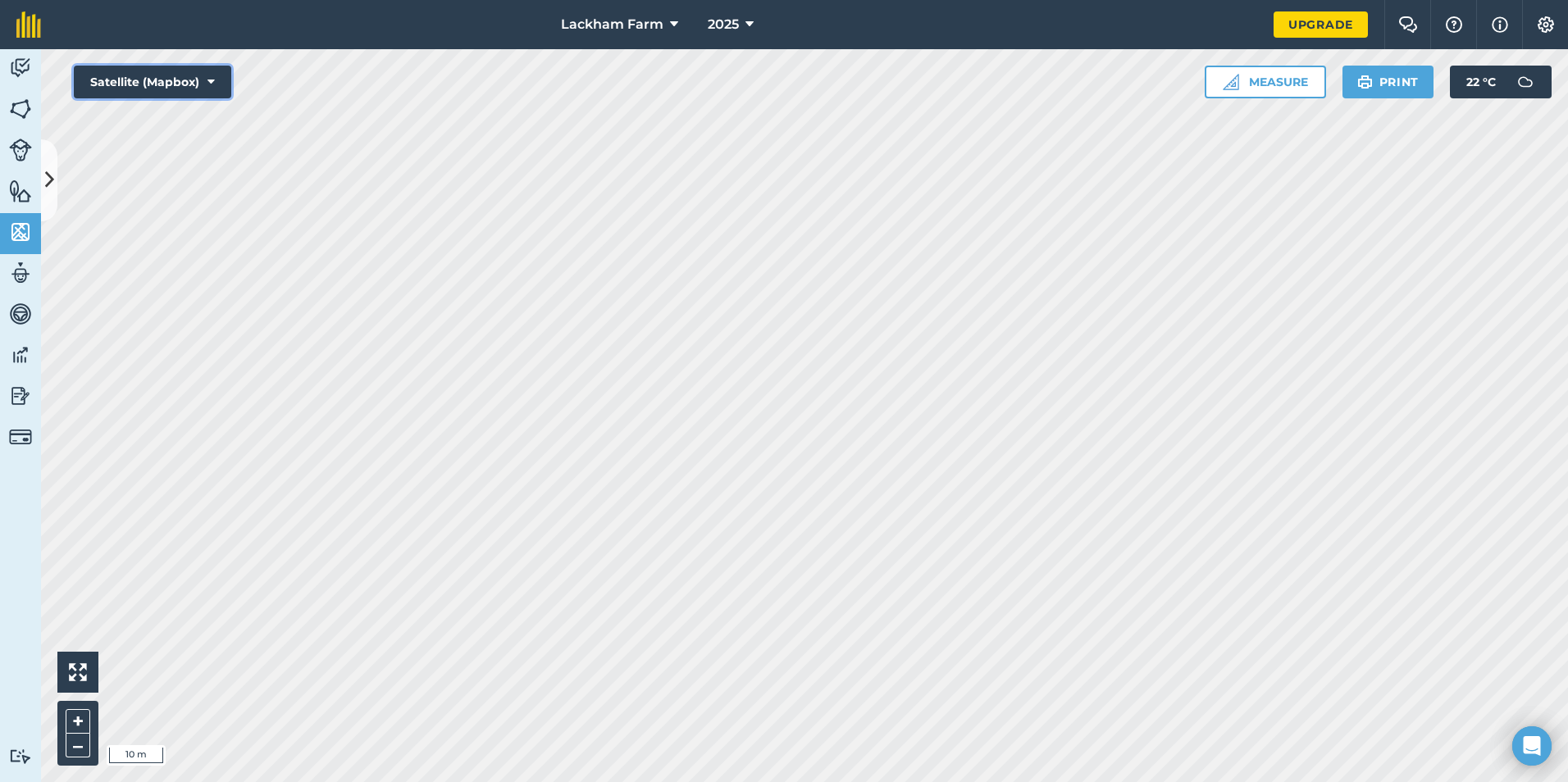
click at [159, 94] on button "Satellite (Mapbox)" at bounding box center [153, 82] width 158 height 33
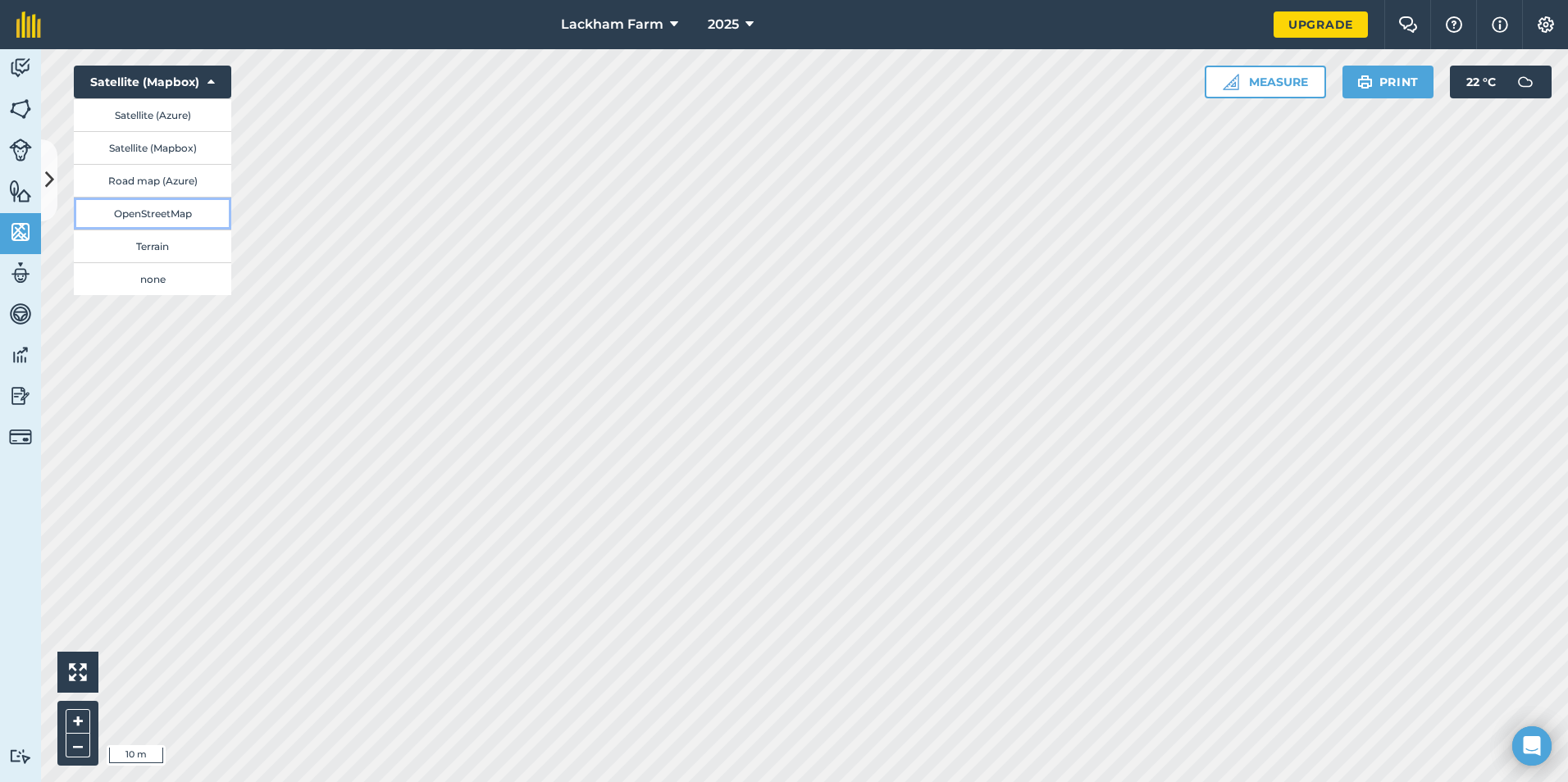
click at [169, 213] on button "OpenStreetMap" at bounding box center [153, 213] width 158 height 33
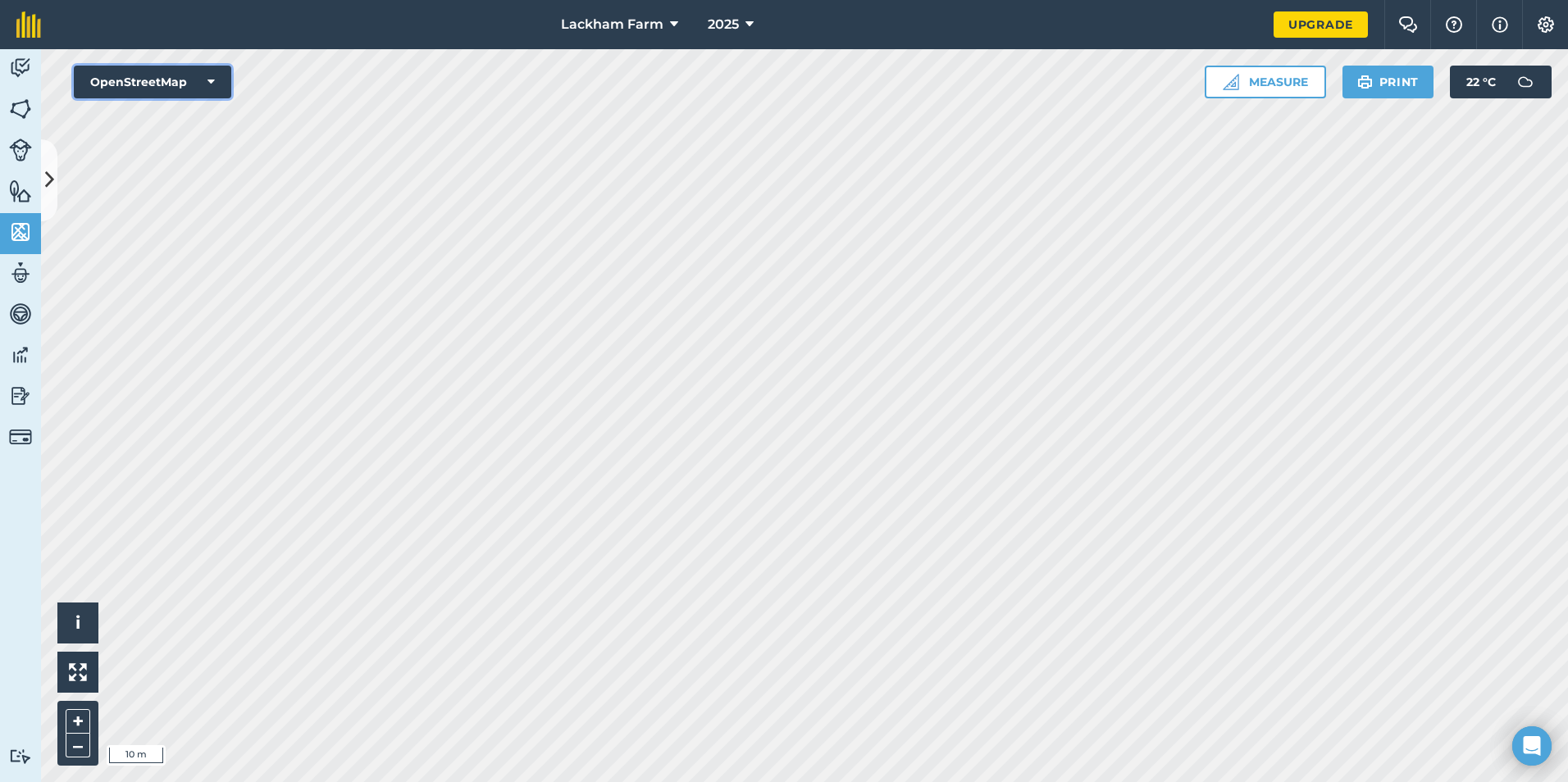
click at [175, 90] on button "OpenStreetMap" at bounding box center [153, 82] width 158 height 33
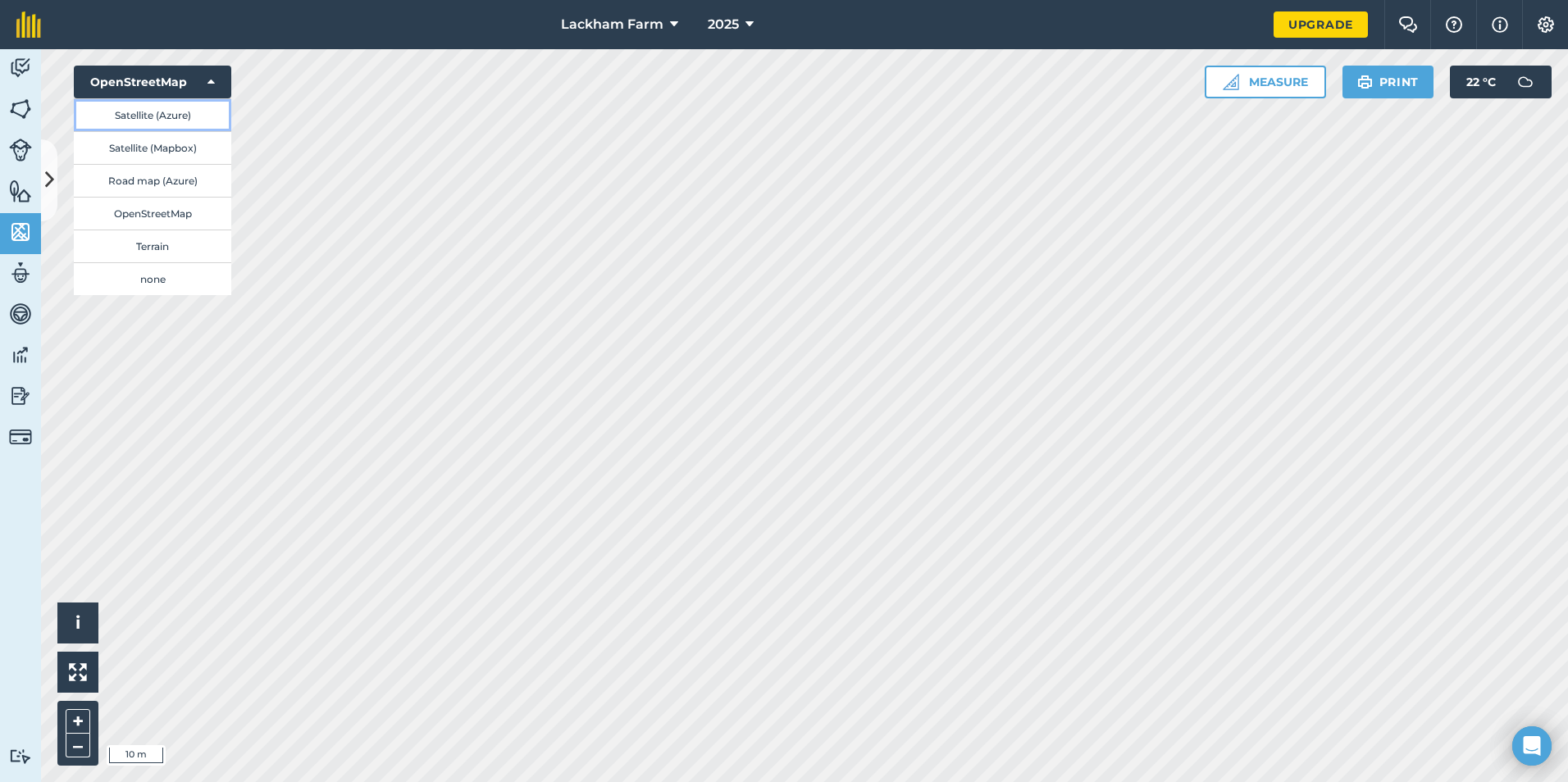
click at [183, 121] on button "Satellite (Azure)" at bounding box center [153, 115] width 158 height 33
